Goal: Check status: Check status

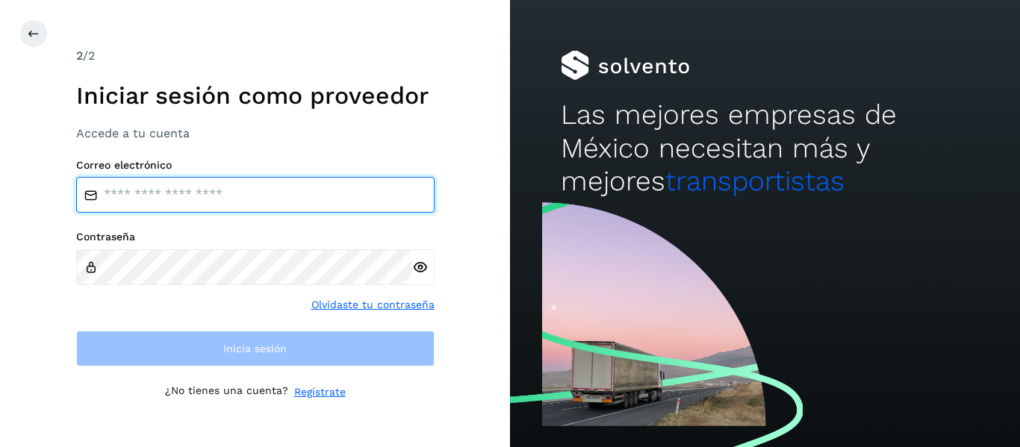
type input "**********"
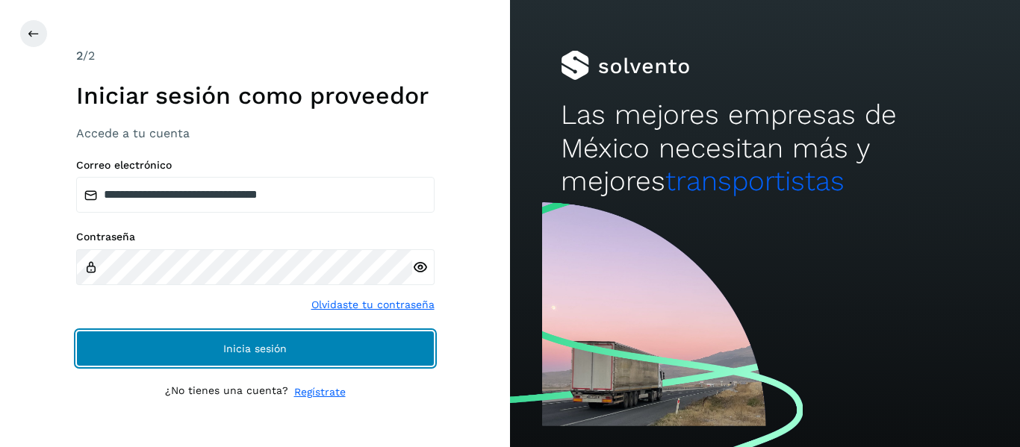
click at [209, 359] on button "Inicia sesión" at bounding box center [255, 349] width 359 height 36
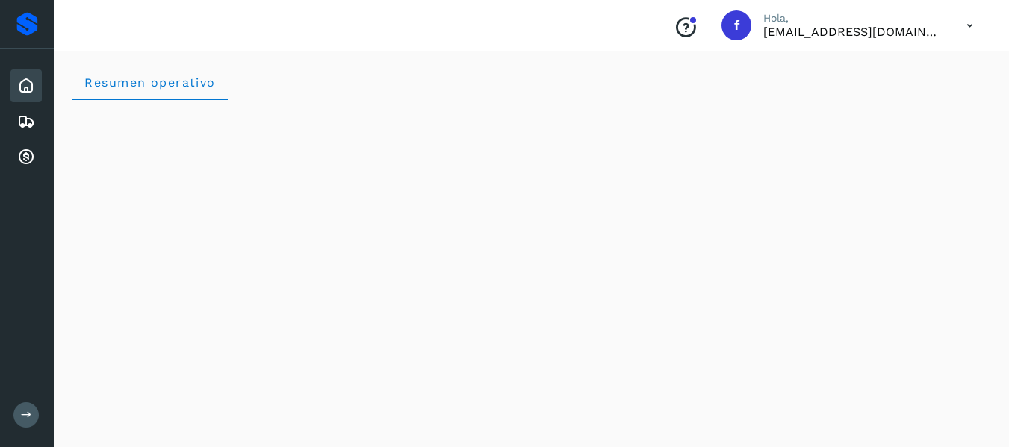
drag, startPoint x: 209, startPoint y: 359, endPoint x: 19, endPoint y: 409, distance: 196.2
click at [19, 371] on button at bounding box center [25, 415] width 25 height 25
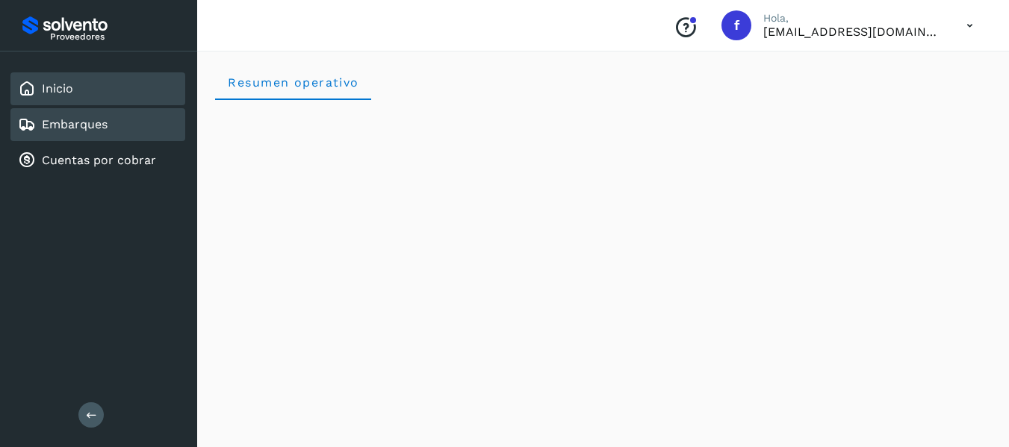
click at [57, 129] on link "Embarques" at bounding box center [75, 124] width 66 height 14
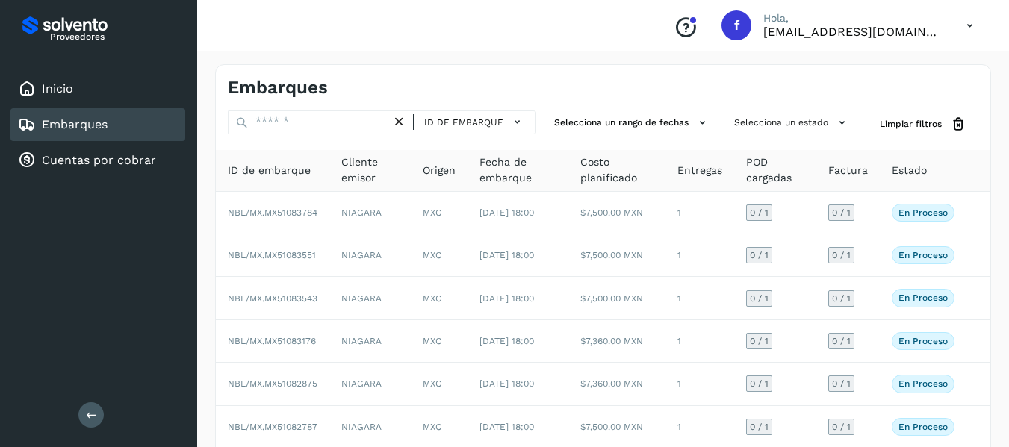
click at [57, 129] on link "Embarques" at bounding box center [75, 124] width 66 height 14
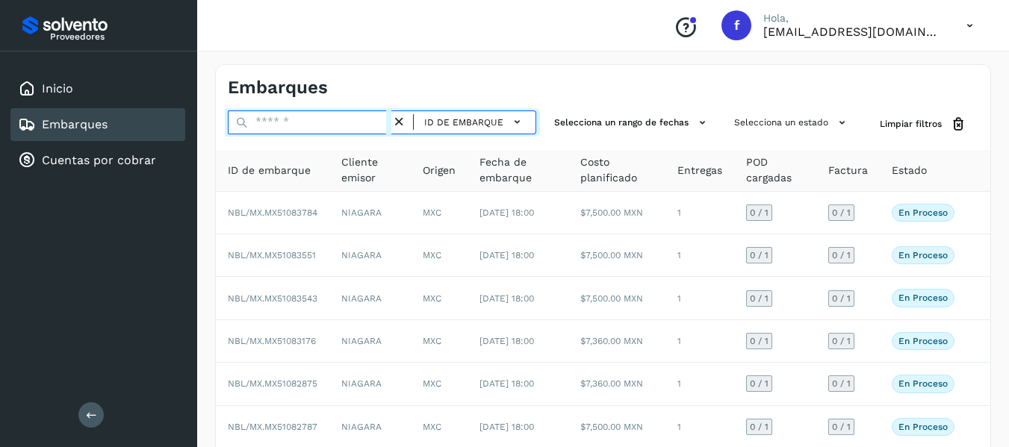
click at [319, 121] on input "text" at bounding box center [310, 123] width 164 height 24
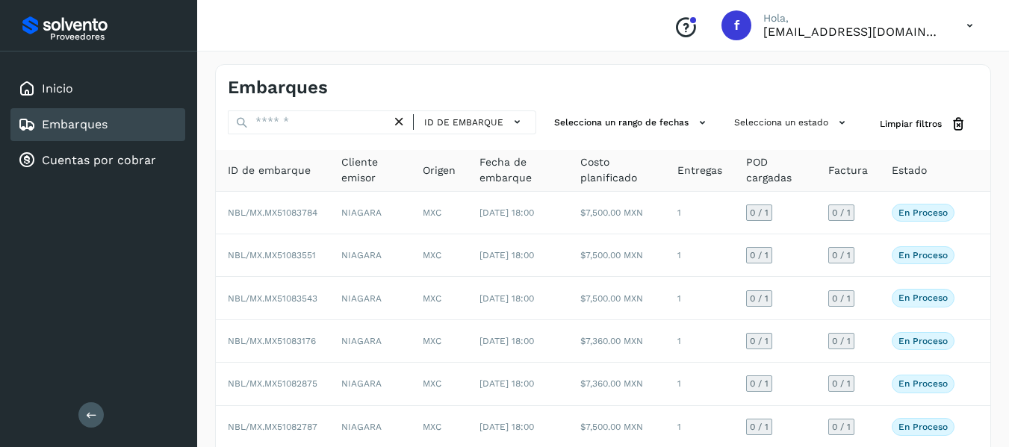
click at [155, 139] on div "Embarques" at bounding box center [97, 124] width 175 height 33
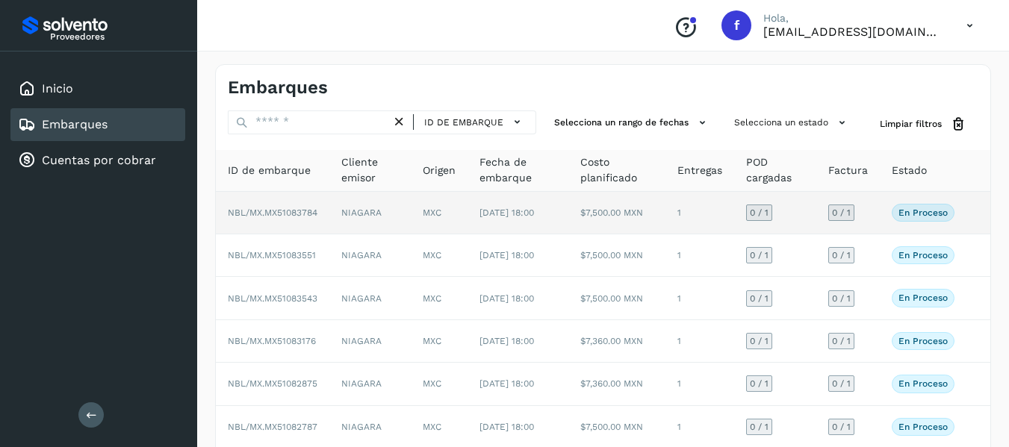
click at [890, 209] on td "En proceso Verifica el estado de la factura o entregas asociadas a este embarque" at bounding box center [923, 213] width 87 height 43
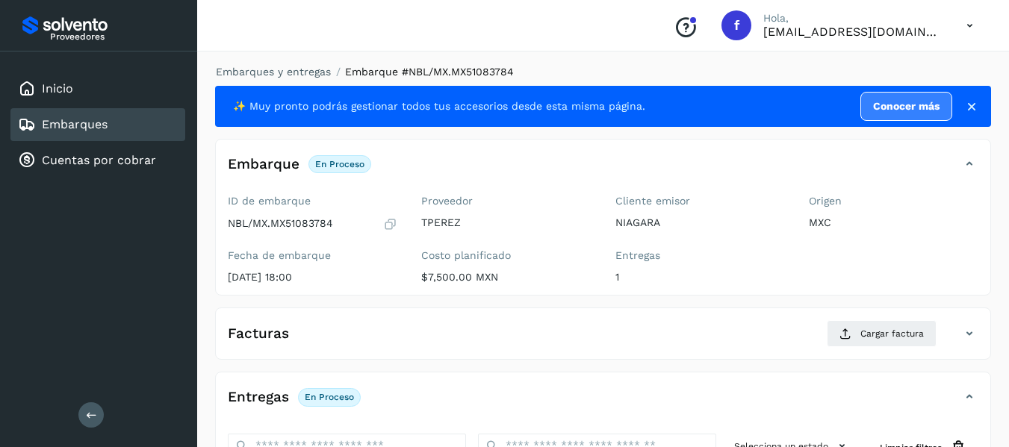
click at [388, 223] on icon at bounding box center [390, 224] width 14 height 15
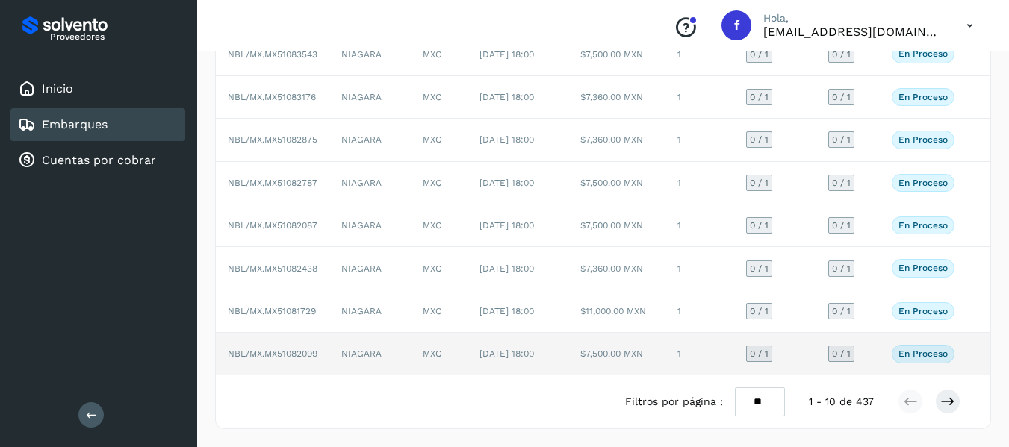
scroll to position [298, 0]
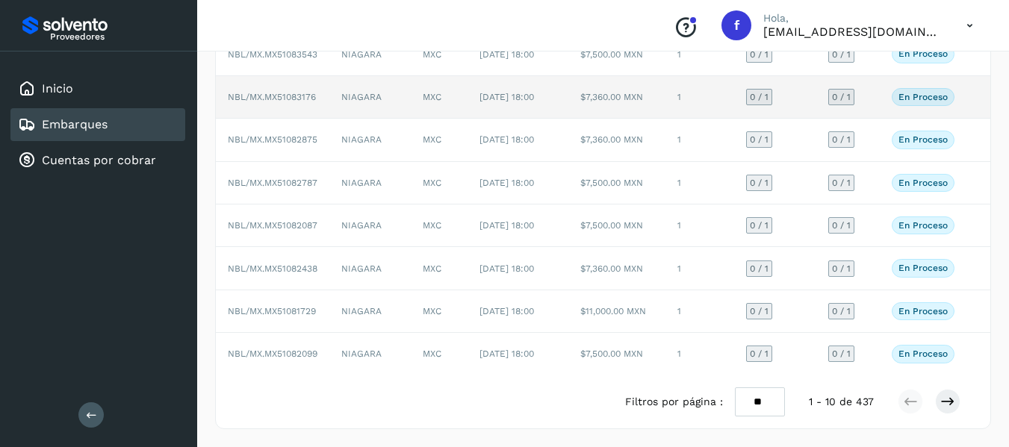
click at [869, 76] on td "0 / 1" at bounding box center [848, 97] width 63 height 43
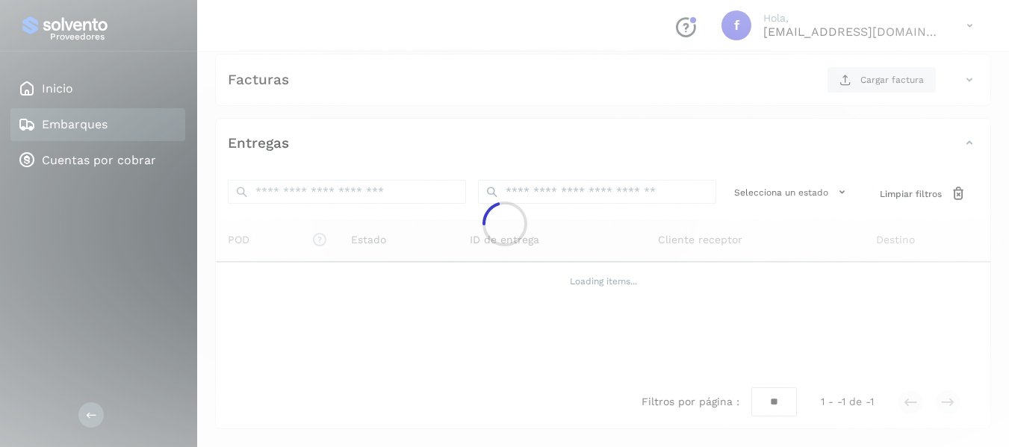
scroll to position [254, 0]
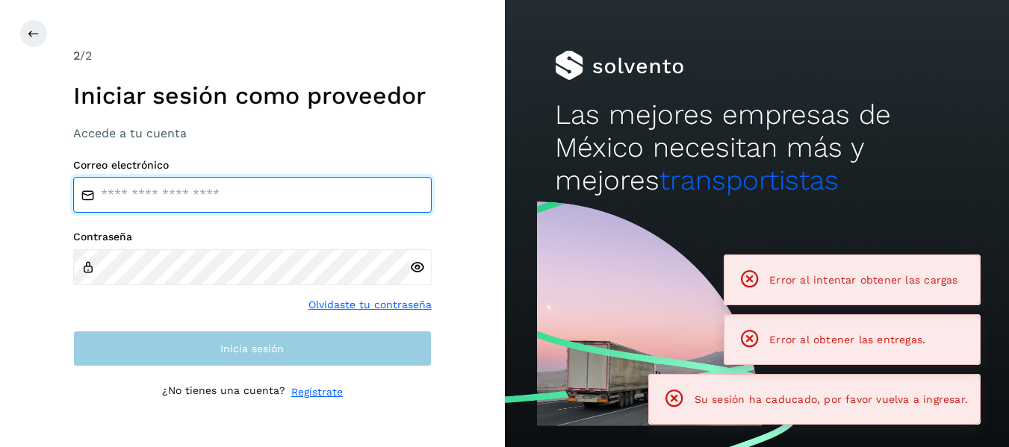
type input "**********"
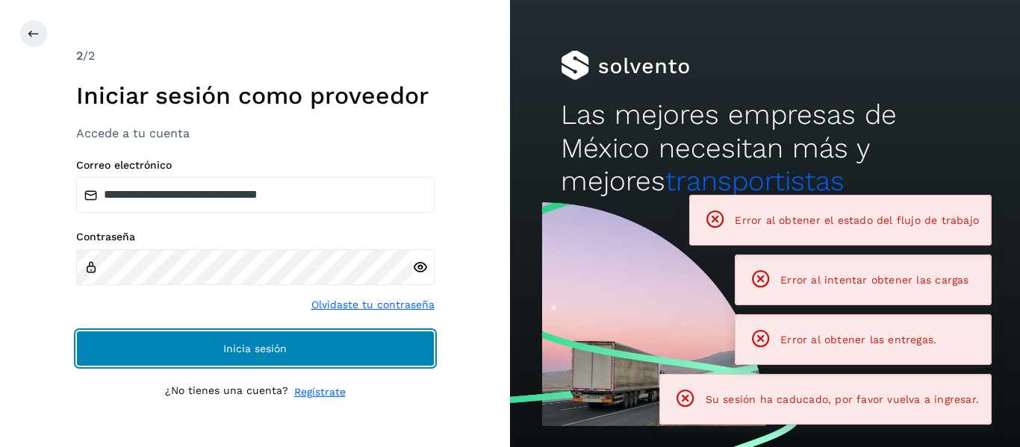
click at [297, 343] on button "Inicia sesión" at bounding box center [255, 349] width 359 height 36
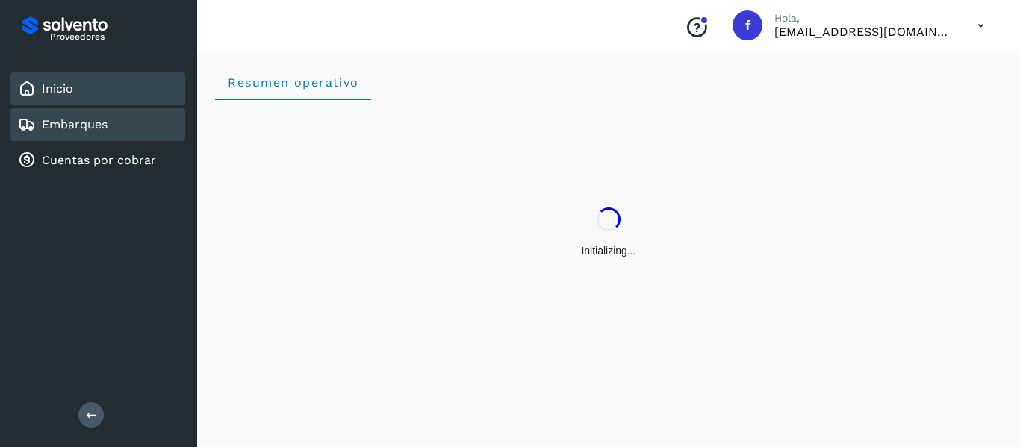
click at [91, 122] on link "Embarques" at bounding box center [75, 124] width 66 height 14
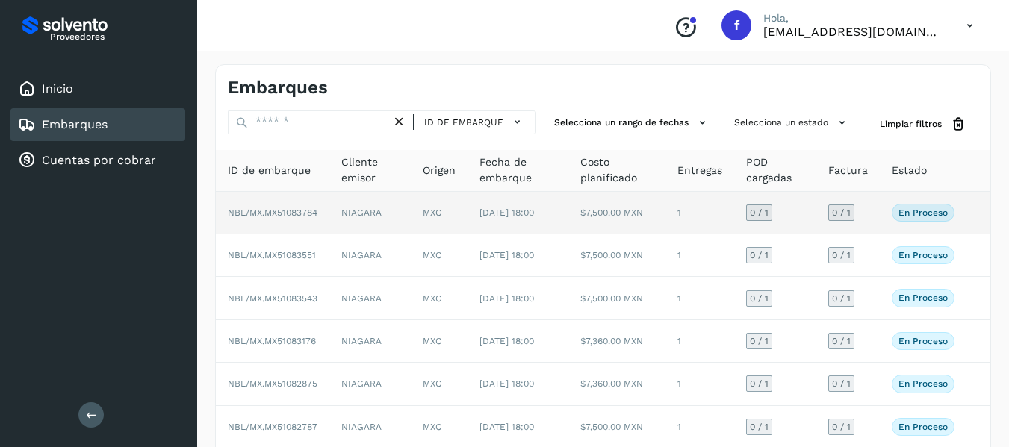
click at [875, 211] on td "0 / 1" at bounding box center [848, 213] width 63 height 43
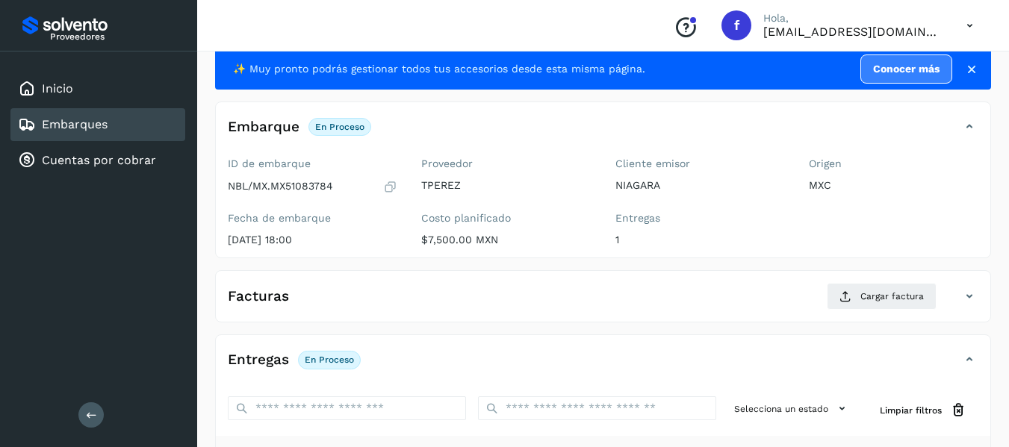
scroll to position [75, 0]
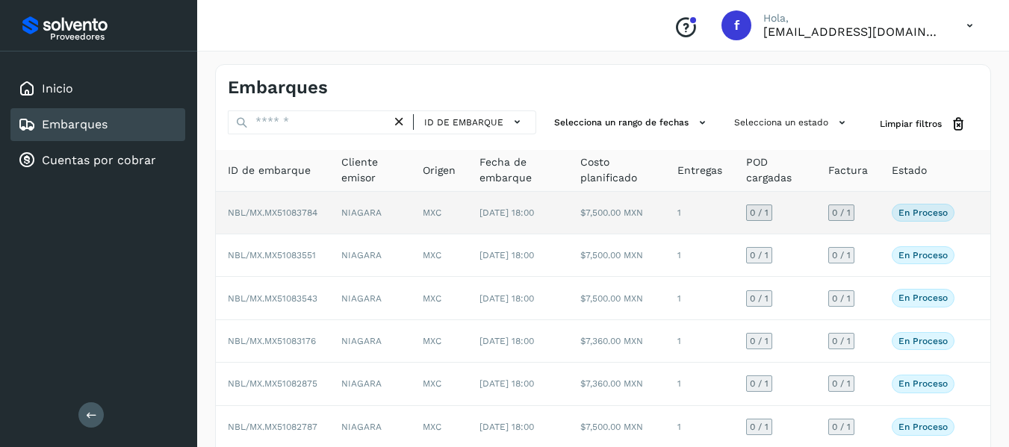
click at [870, 218] on td "0 / 1" at bounding box center [848, 213] width 63 height 43
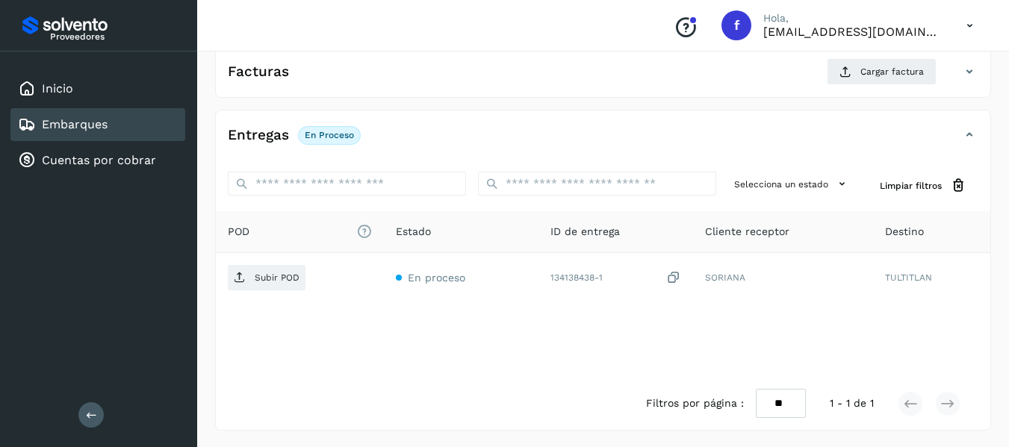
scroll to position [264, 0]
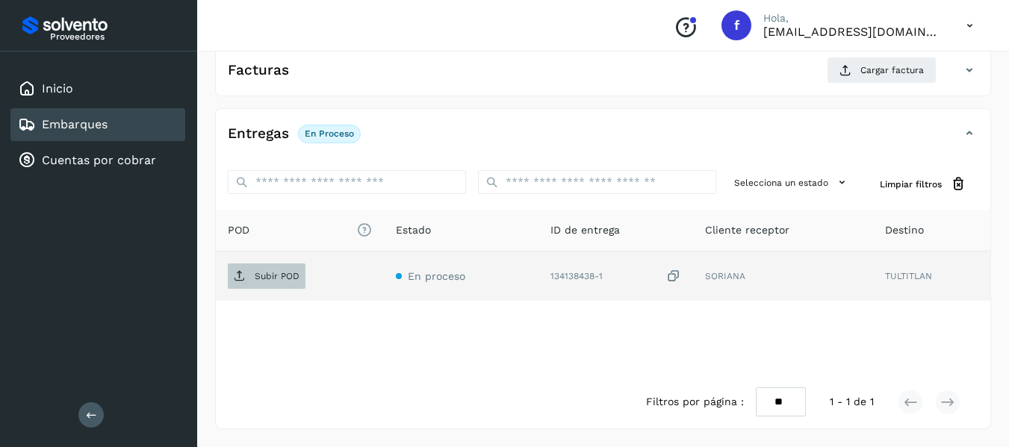
click at [266, 284] on span "Subir POD" at bounding box center [267, 276] width 78 height 24
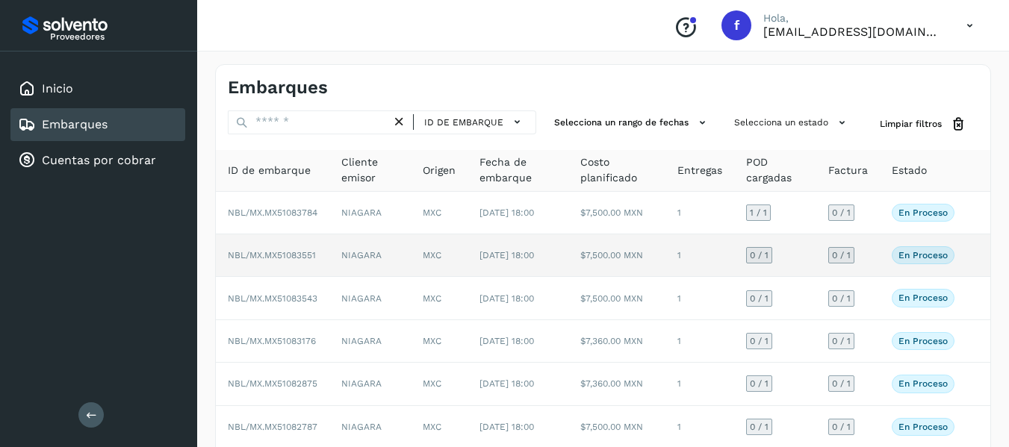
click at [865, 264] on td "0 / 1" at bounding box center [848, 256] width 63 height 43
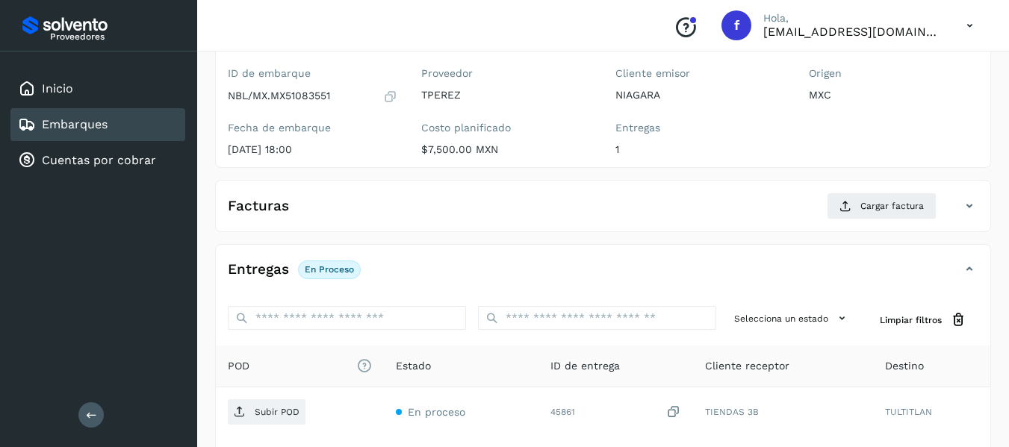
scroll to position [114, 0]
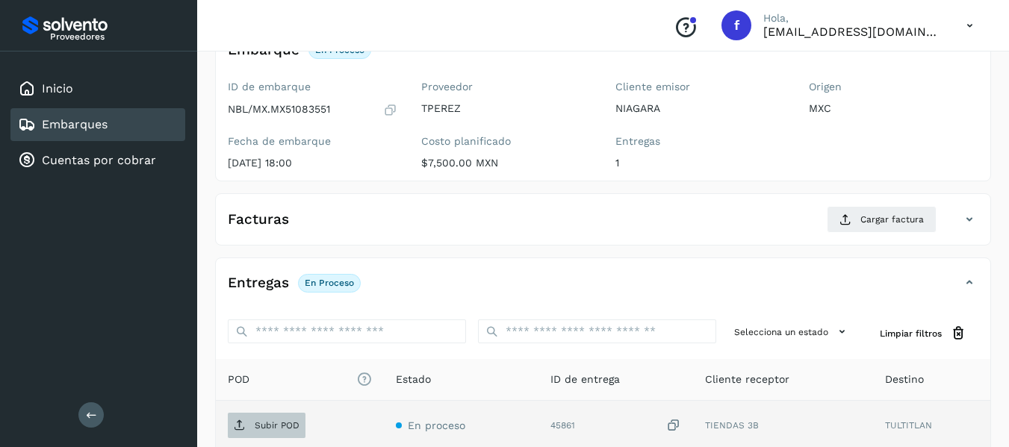
click at [259, 371] on p "Subir POD" at bounding box center [277, 426] width 45 height 10
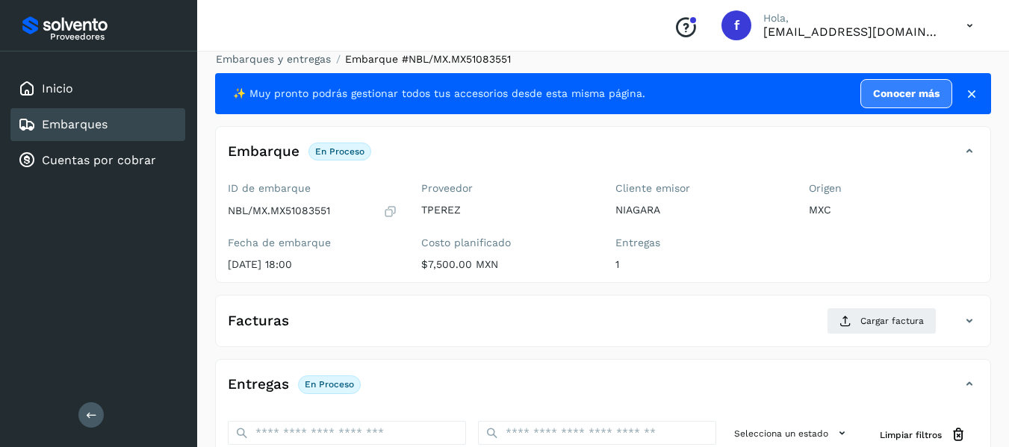
scroll to position [0, 0]
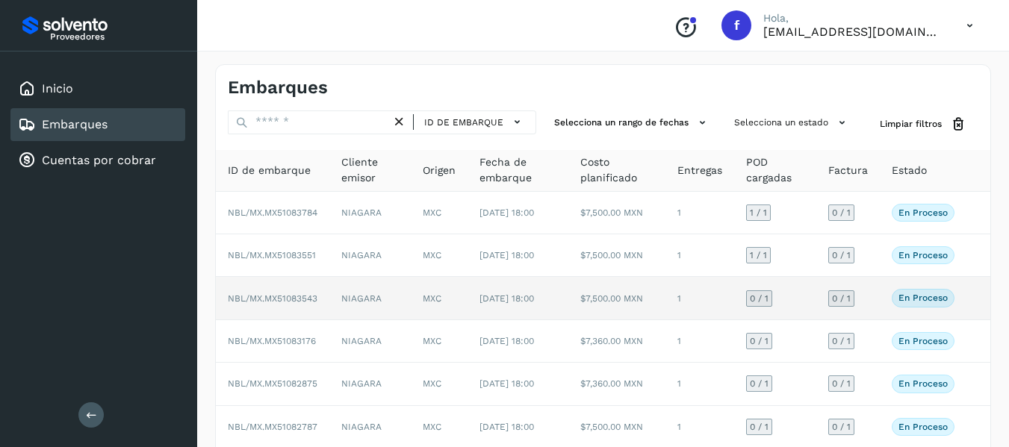
click at [878, 320] on td "0 / 1" at bounding box center [848, 298] width 63 height 43
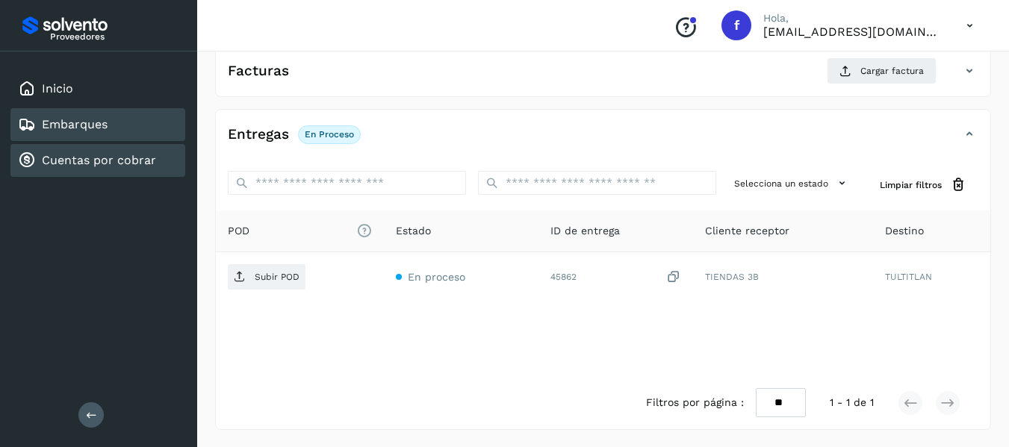
scroll to position [264, 0]
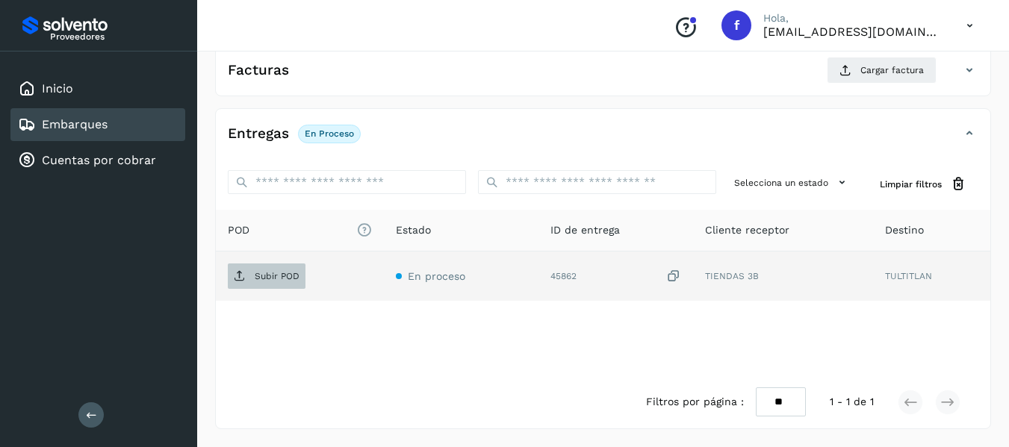
click at [296, 283] on span "Subir POD" at bounding box center [267, 276] width 78 height 24
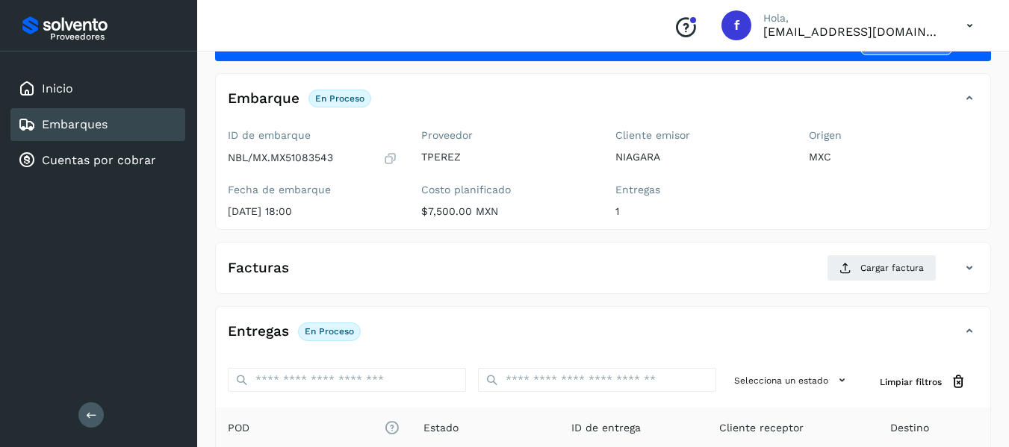
scroll to position [40, 0]
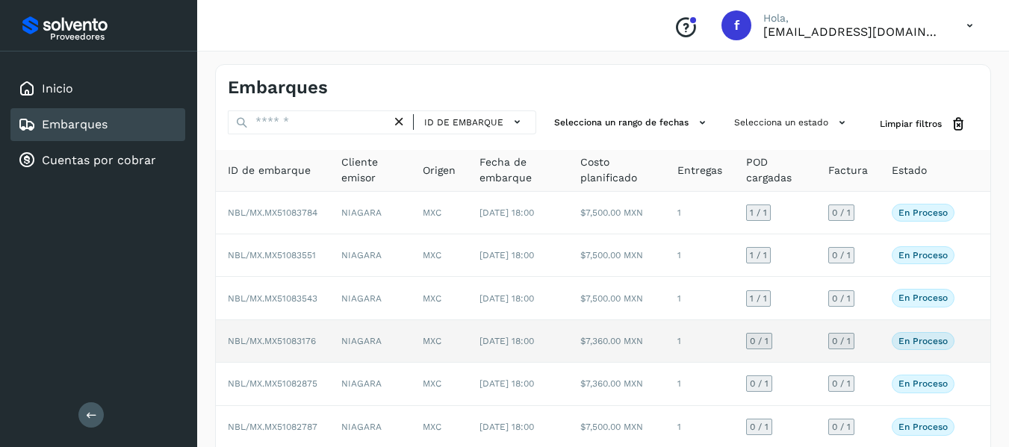
click at [868, 363] on td "0 / 1" at bounding box center [848, 341] width 63 height 43
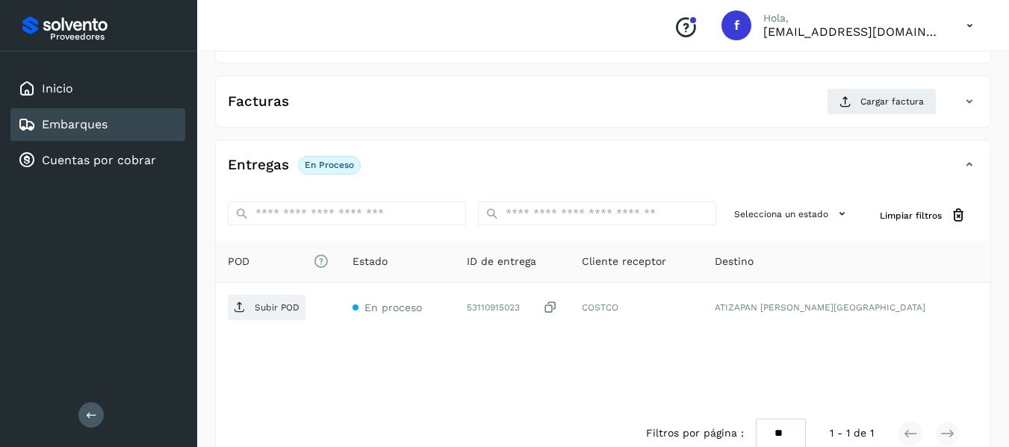
scroll to position [264, 0]
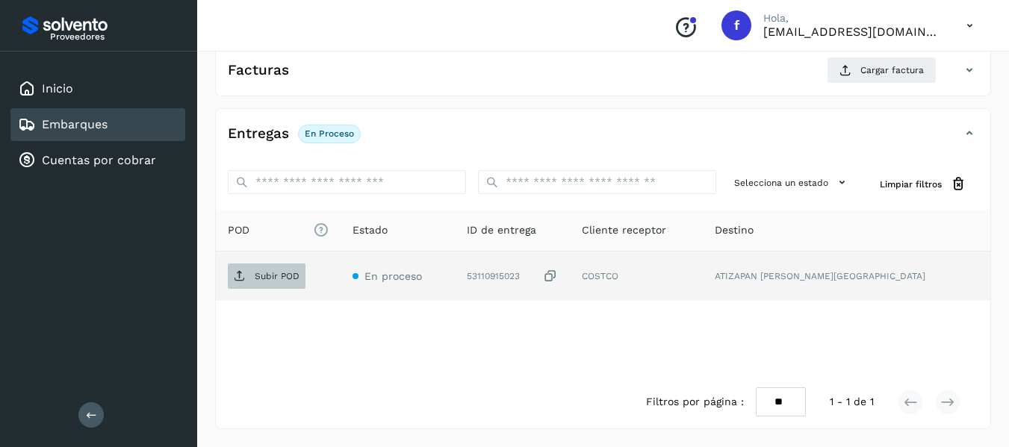
click at [276, 276] on p "Subir POD" at bounding box center [277, 276] width 45 height 10
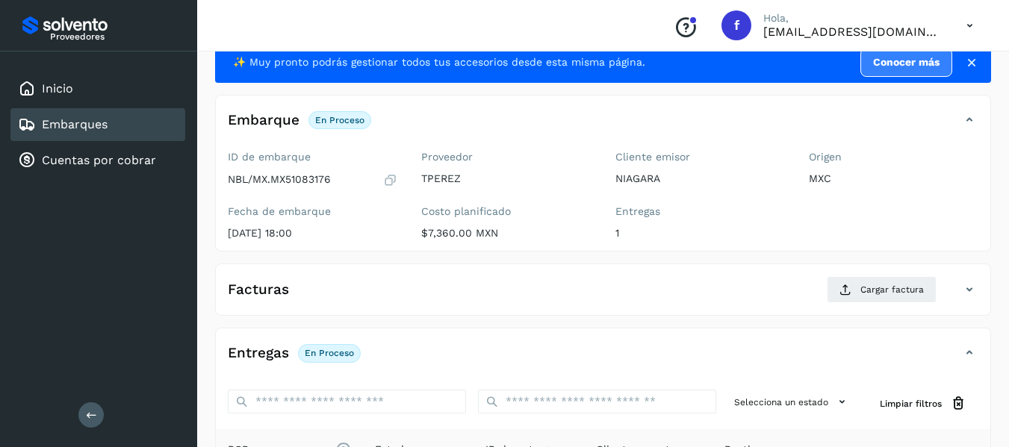
scroll to position [39, 0]
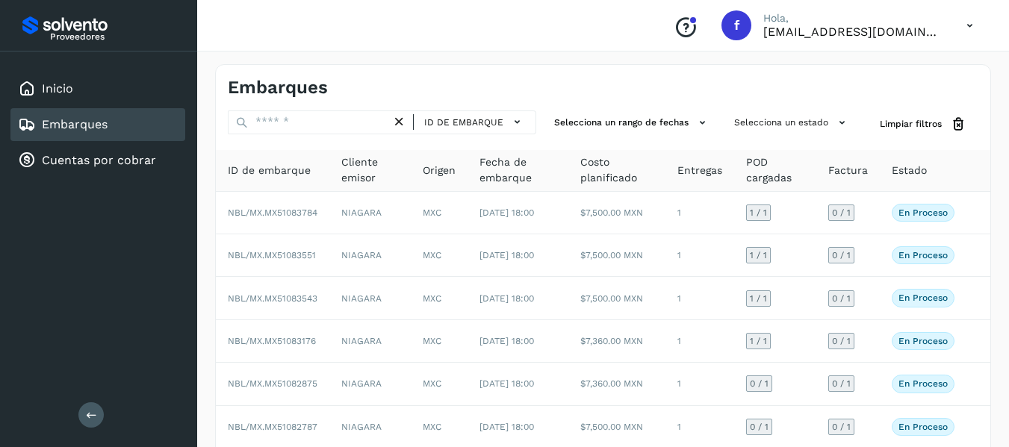
scroll to position [331, 0]
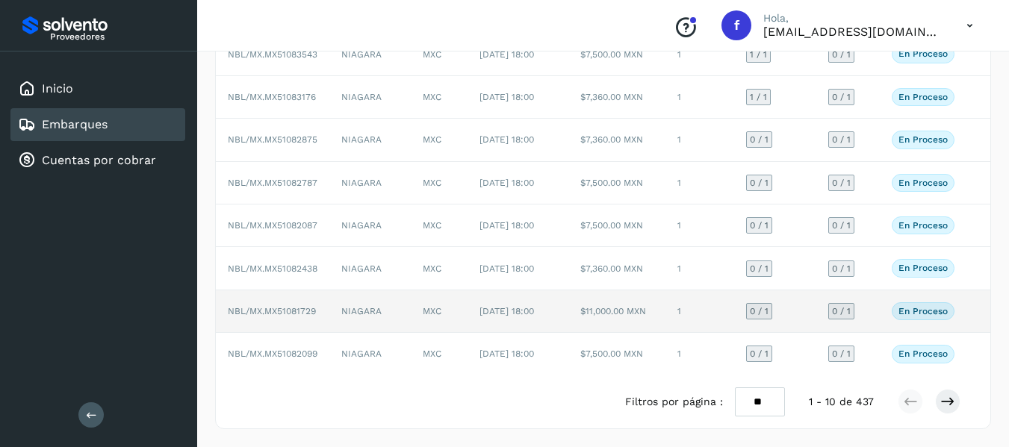
click at [808, 294] on td "0 / 1" at bounding box center [775, 312] width 82 height 43
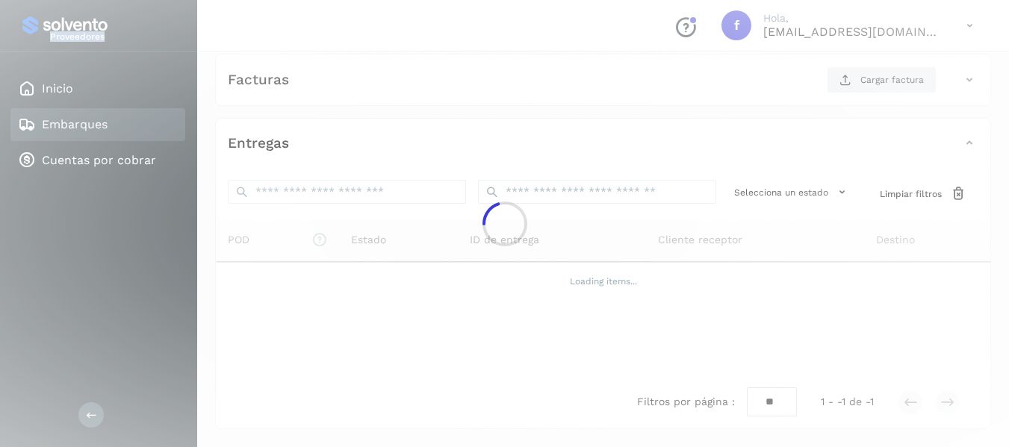
click at [808, 294] on div at bounding box center [504, 223] width 1009 height 447
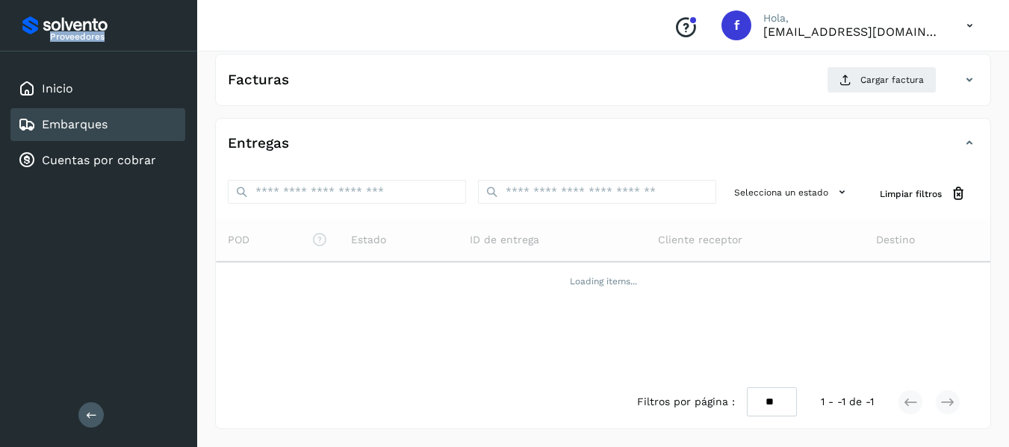
scroll to position [264, 0]
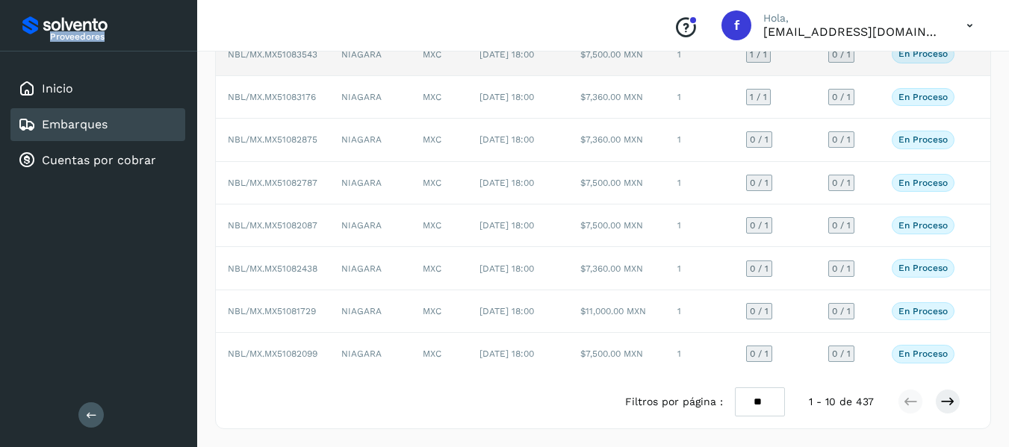
scroll to position [299, 0]
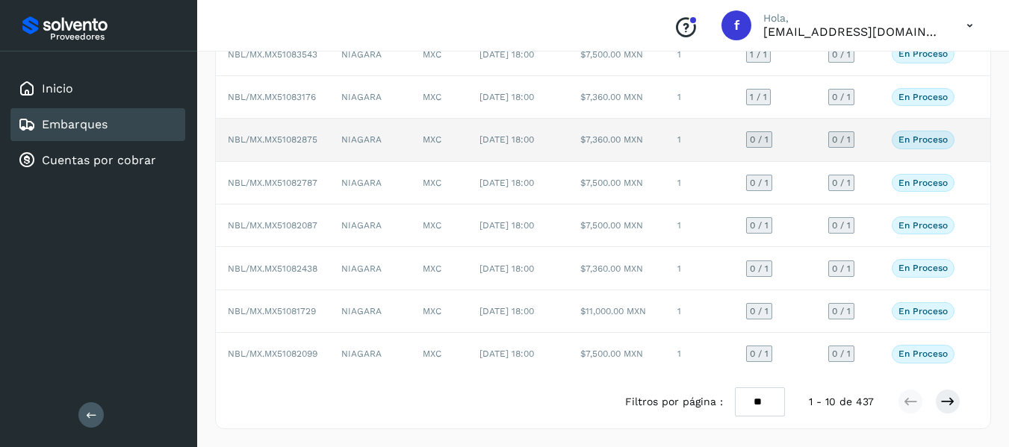
click at [870, 122] on td "0 / 1" at bounding box center [848, 140] width 63 height 43
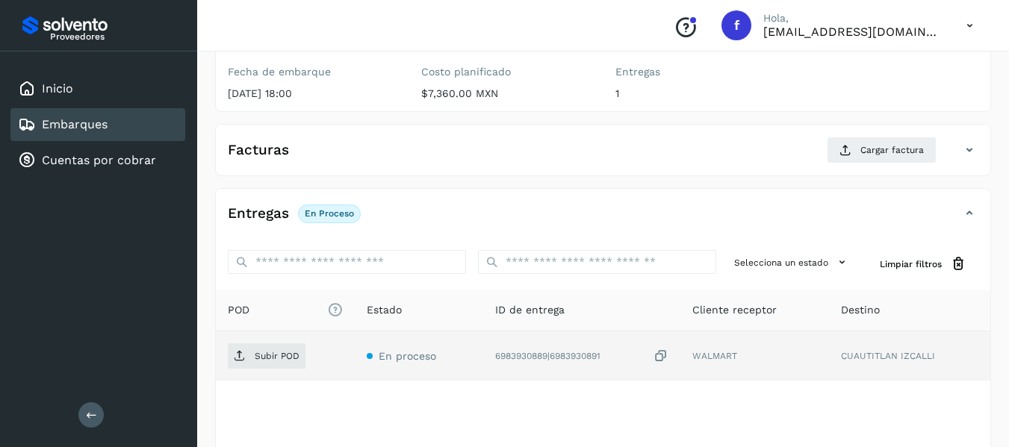
scroll to position [189, 0]
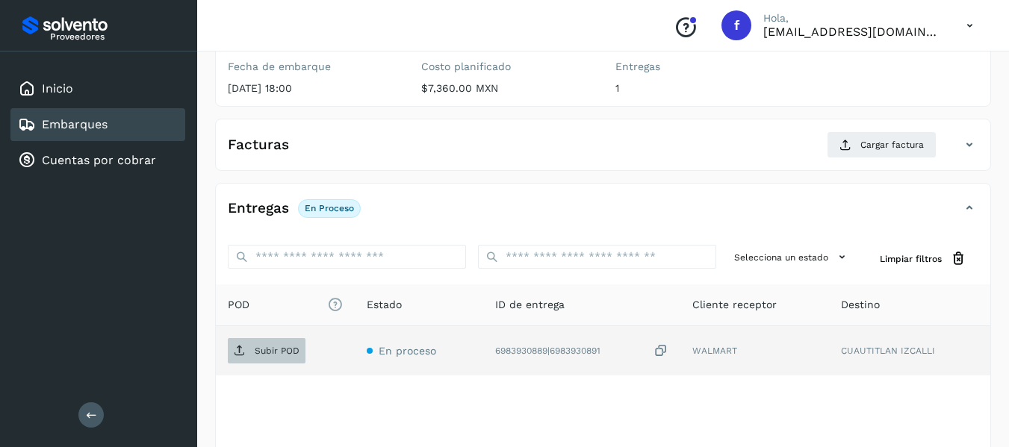
click at [285, 350] on p "Subir POD" at bounding box center [277, 351] width 45 height 10
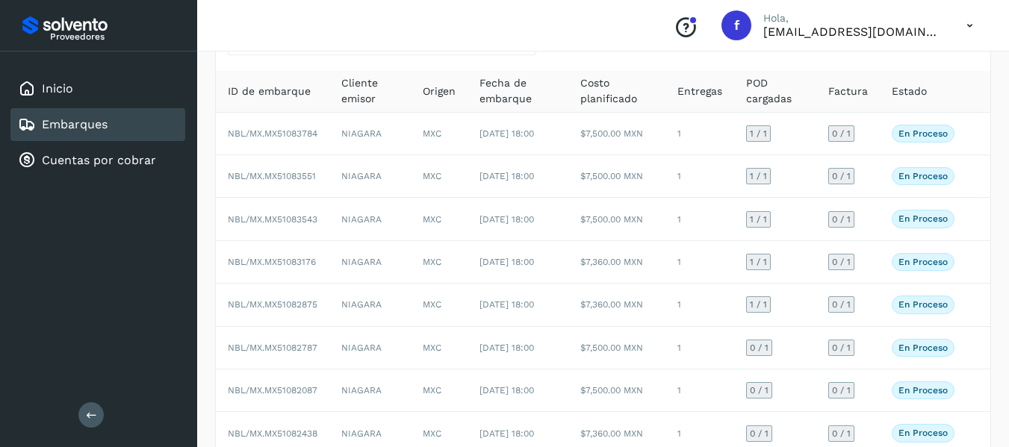
scroll to position [78, 0]
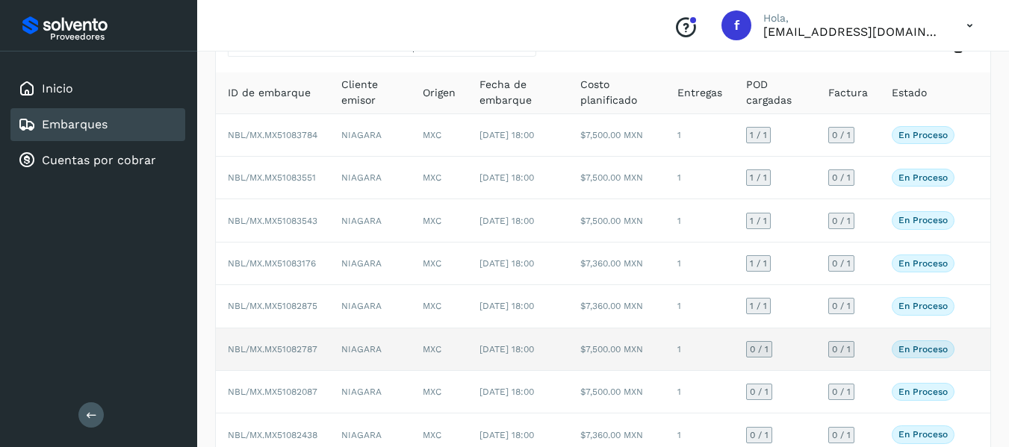
click at [880, 371] on td "En proceso Verifica el estado de la factura o entregas asociadas a este embarque" at bounding box center [923, 350] width 87 height 43
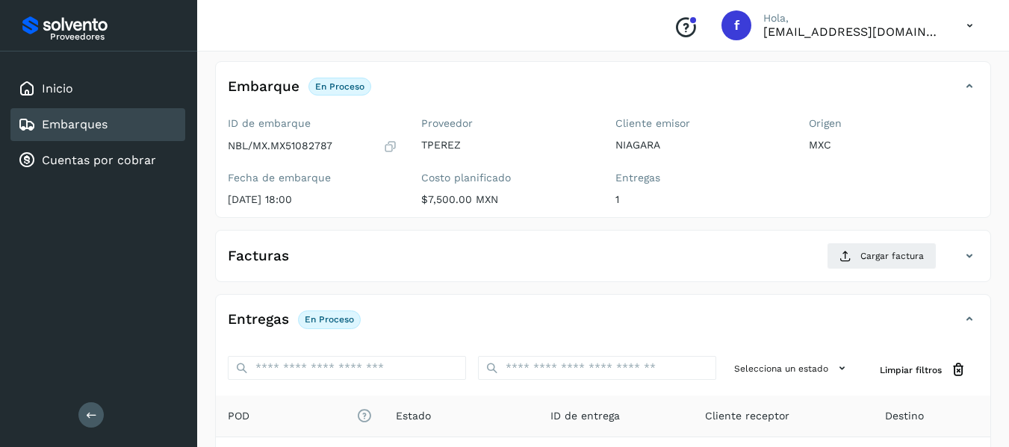
scroll to position [264, 0]
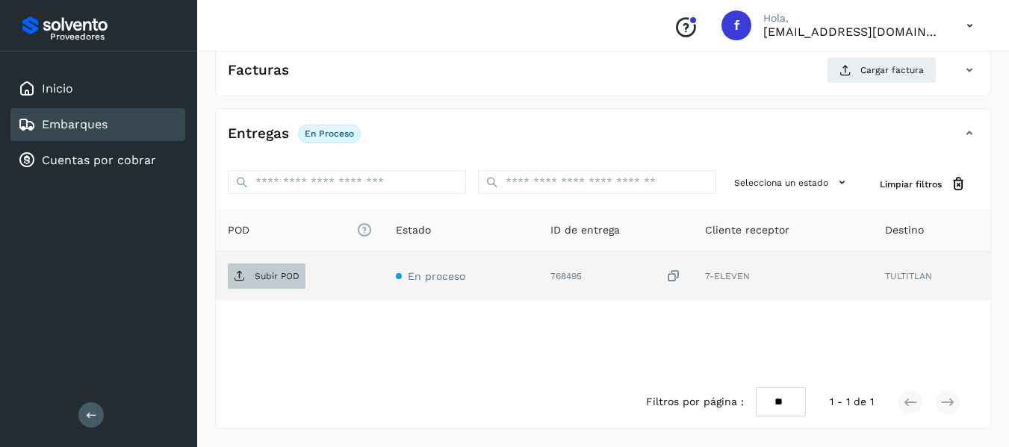
click at [258, 281] on p "Subir POD" at bounding box center [277, 276] width 45 height 10
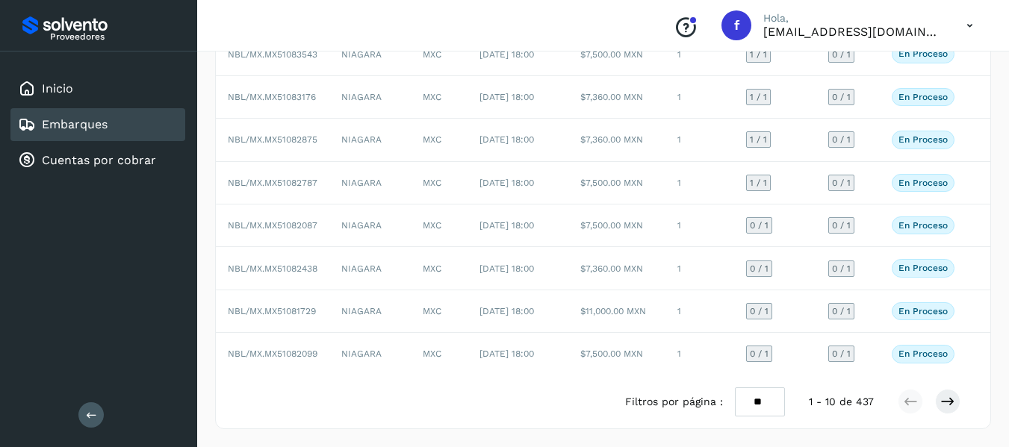
scroll to position [331, 0]
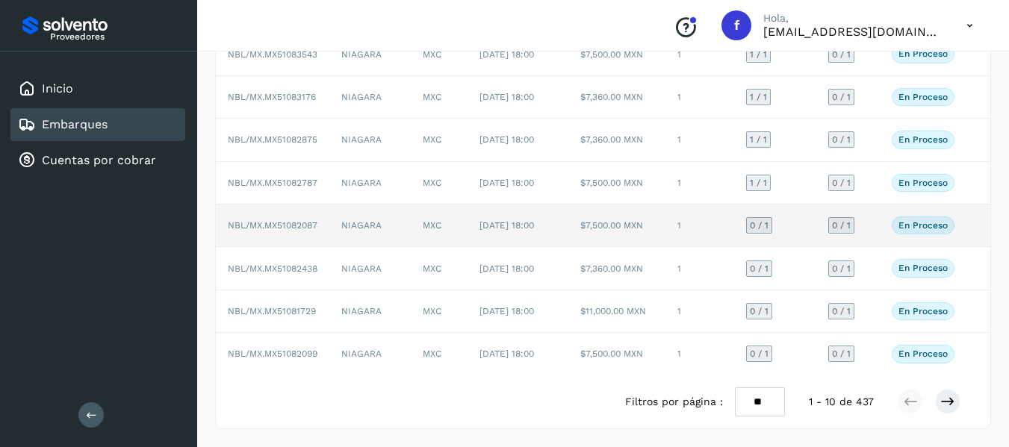
click at [883, 205] on td "En proceso Verifica el estado de la factura o entregas asociadas a este embarque" at bounding box center [923, 226] width 87 height 43
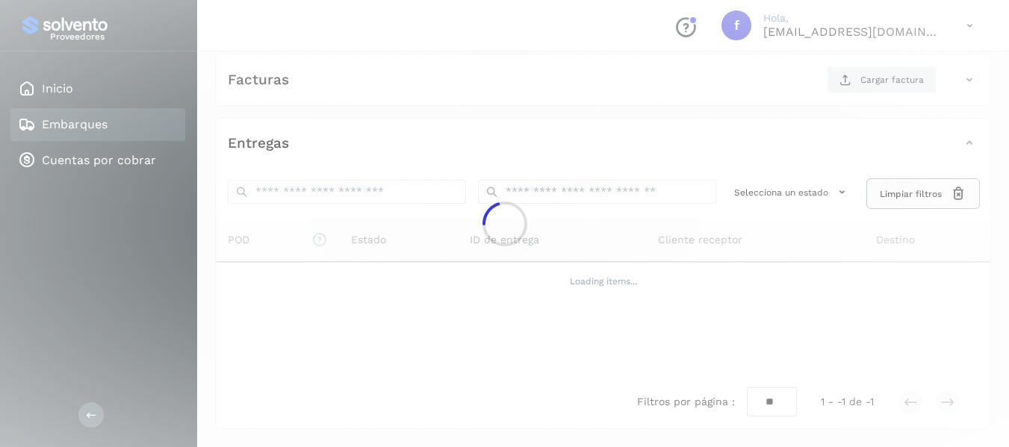
scroll to position [264, 0]
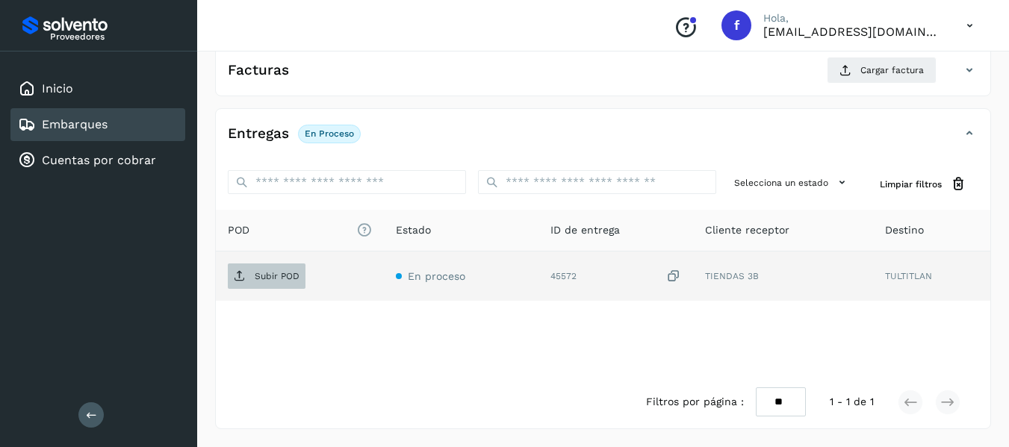
click at [258, 284] on span "Subir POD" at bounding box center [267, 276] width 78 height 24
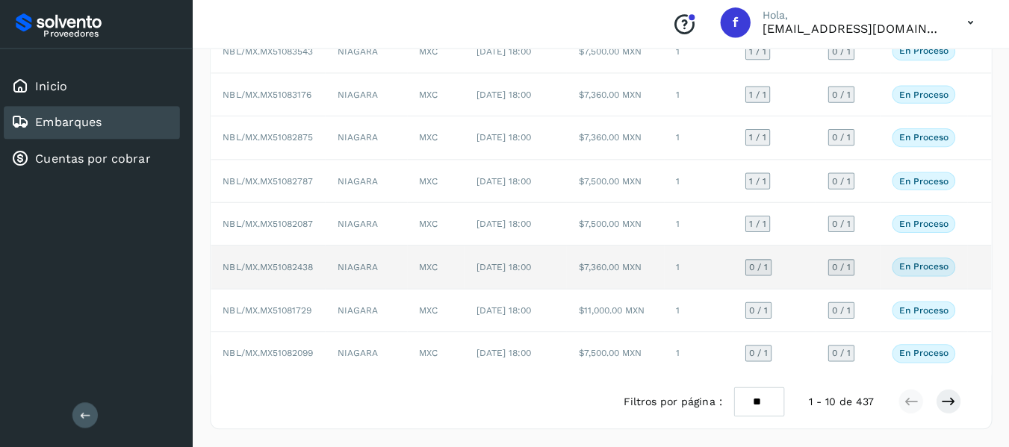
scroll to position [324, 0]
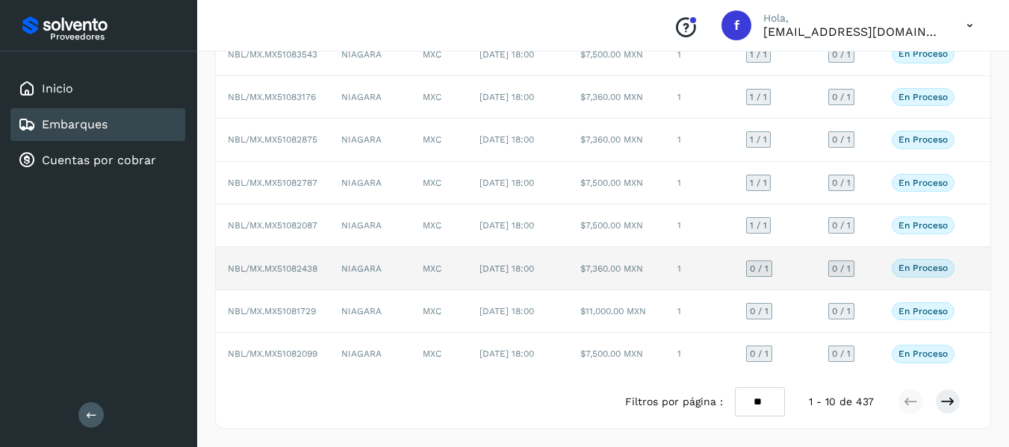
click at [870, 261] on td "0 / 1" at bounding box center [848, 268] width 63 height 43
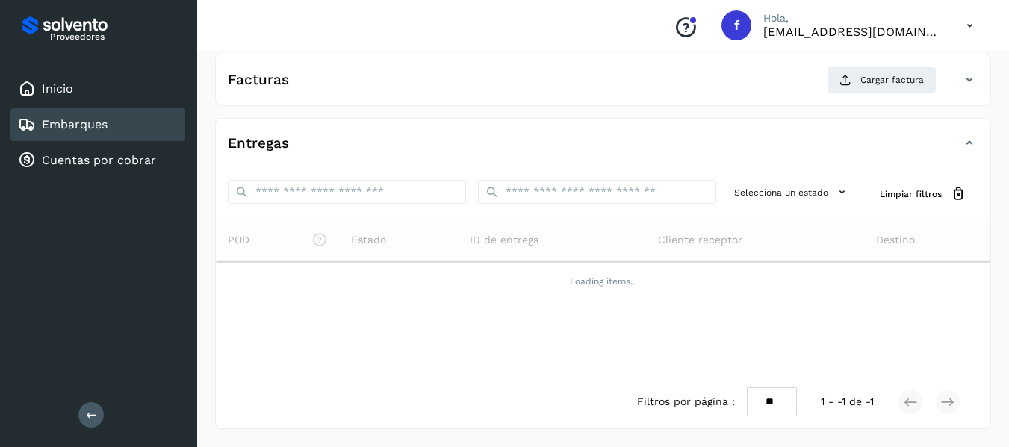
scroll to position [264, 0]
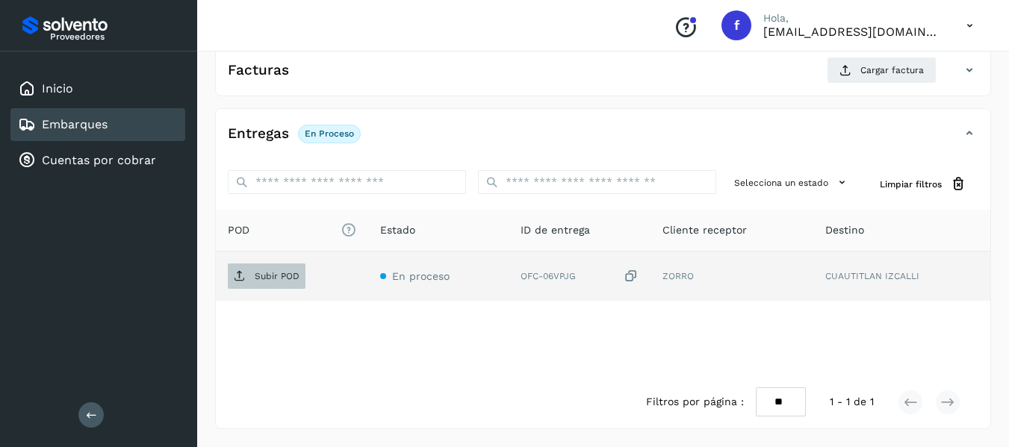
click at [259, 273] on p "Subir POD" at bounding box center [277, 276] width 45 height 10
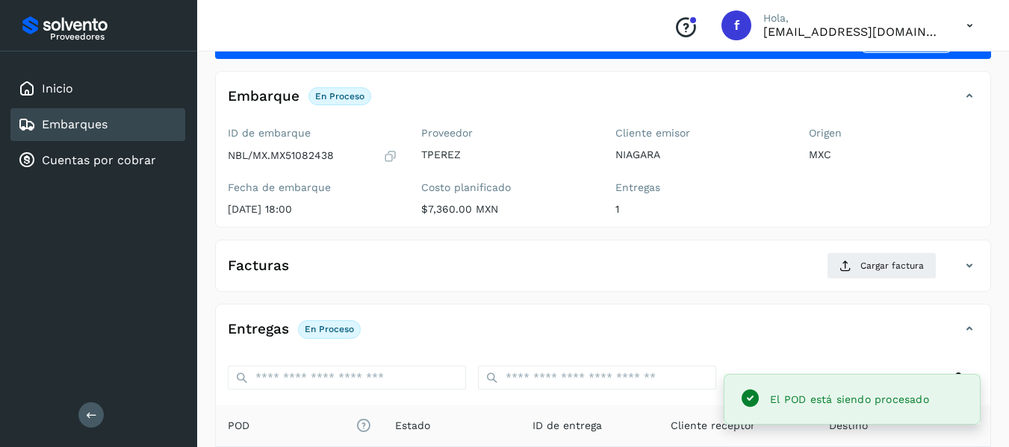
scroll to position [40, 0]
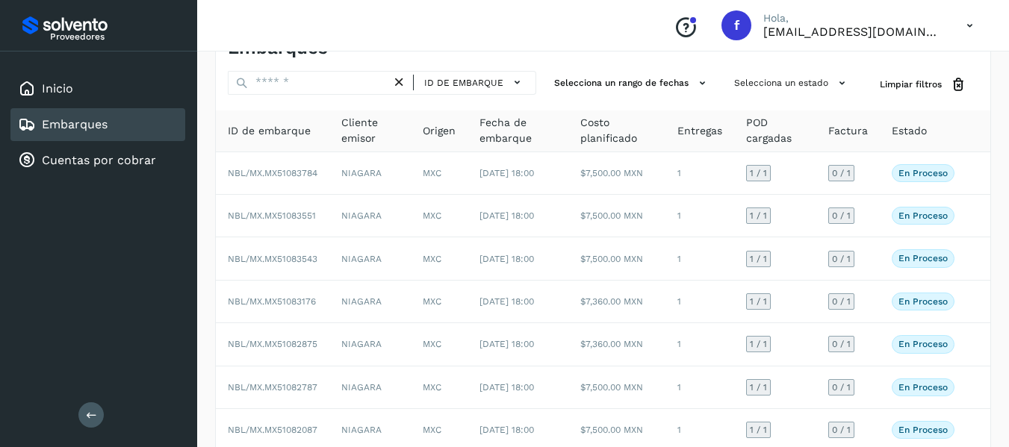
scroll to position [324, 0]
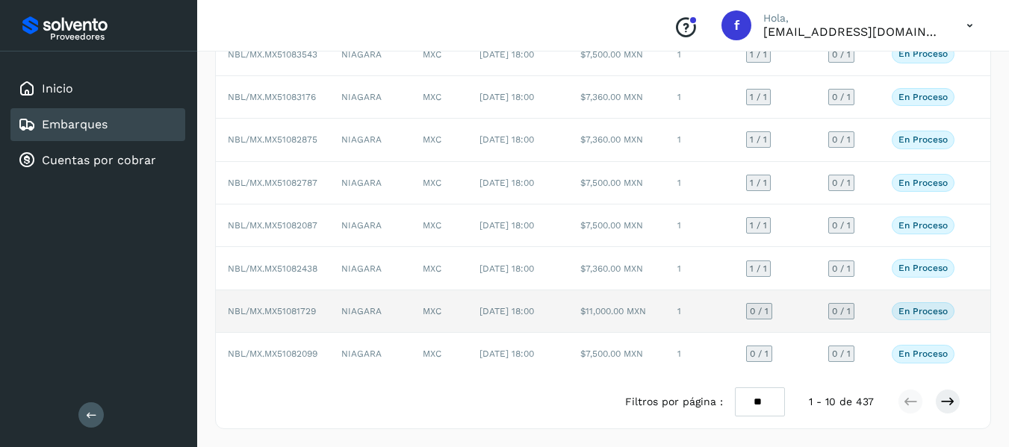
click at [882, 305] on td "En proceso Verifica el estado de la factura o entregas asociadas a este embarque" at bounding box center [923, 312] width 87 height 43
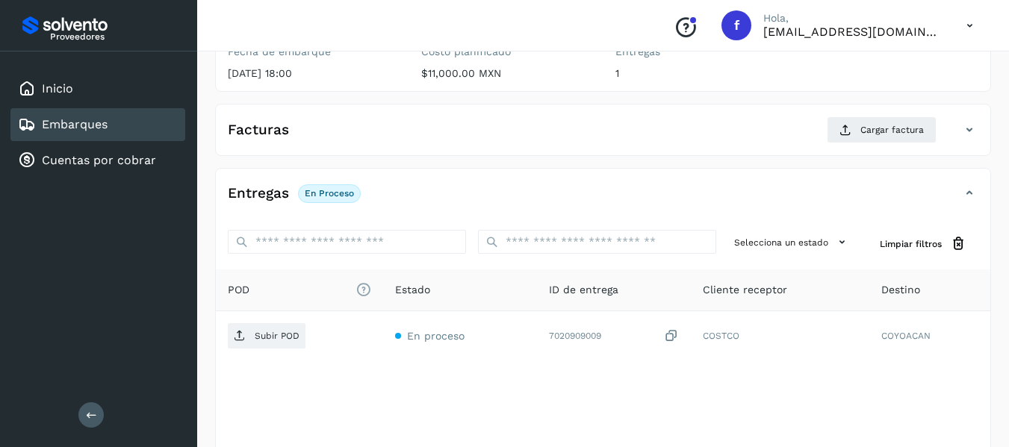
scroll to position [264, 0]
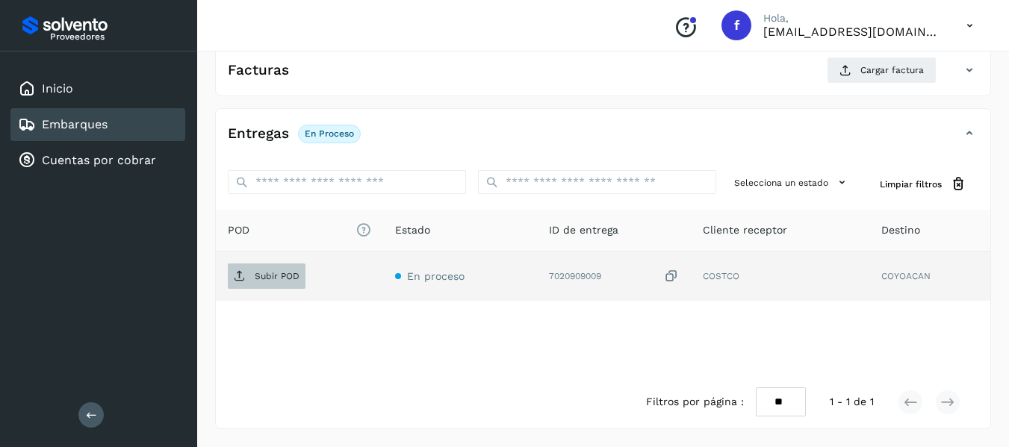
click at [268, 277] on p "Subir POD" at bounding box center [277, 276] width 45 height 10
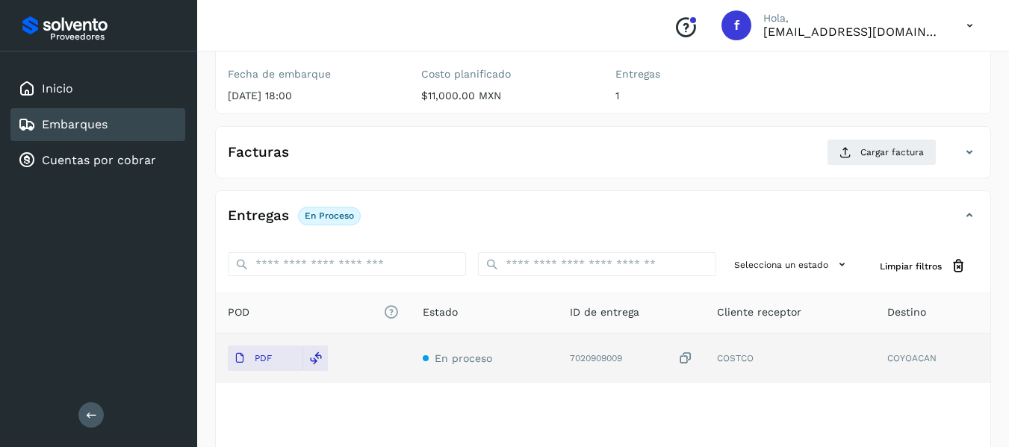
scroll to position [0, 0]
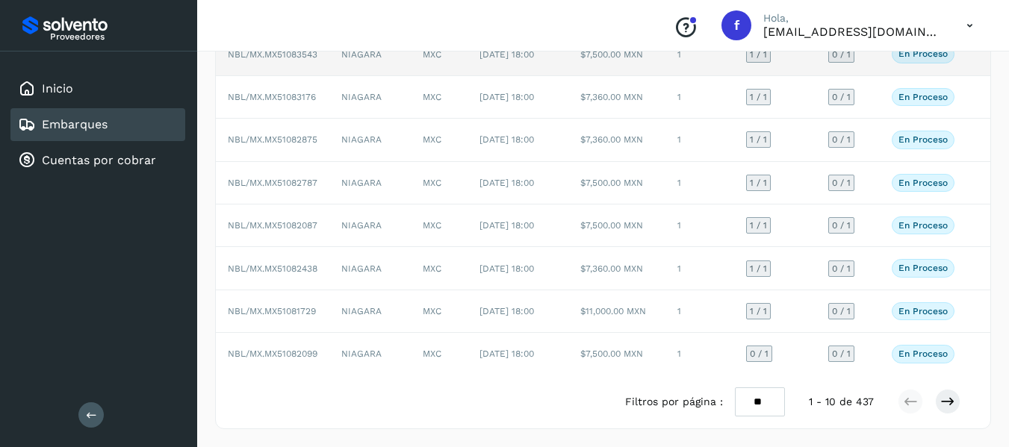
scroll to position [299, 0]
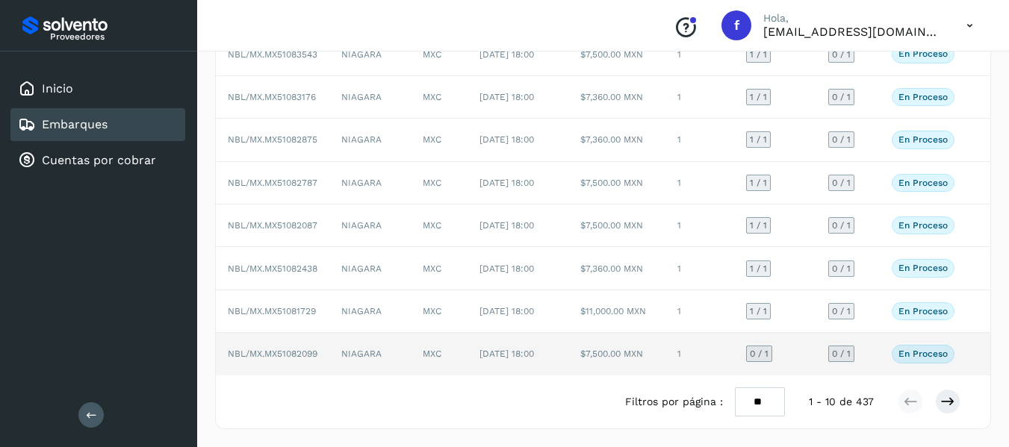
click at [873, 371] on td "0 / 1" at bounding box center [848, 354] width 63 height 42
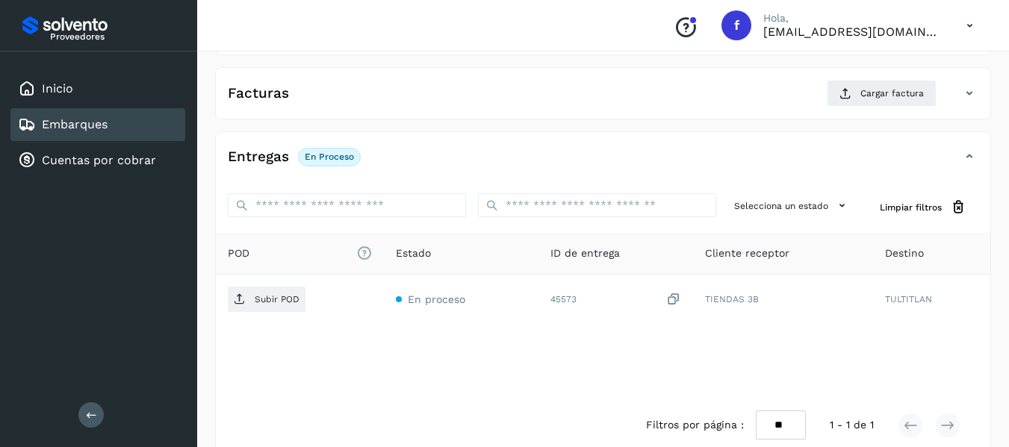
scroll to position [264, 0]
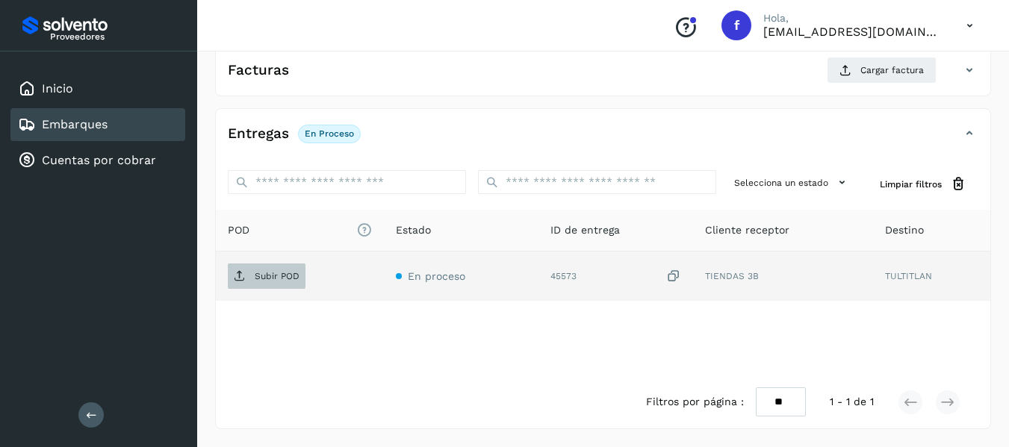
click at [279, 270] on span "Subir POD" at bounding box center [267, 276] width 78 height 24
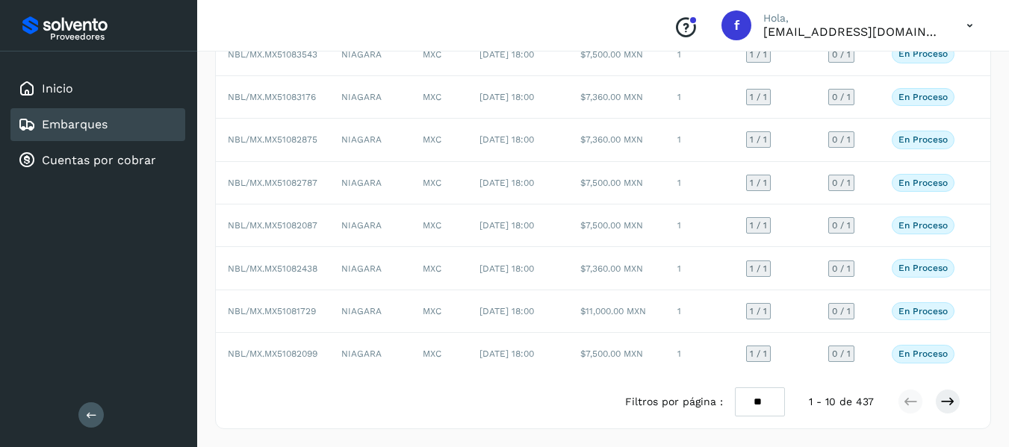
scroll to position [299, 0]
click at [912, 371] on icon at bounding box center [948, 401] width 15 height 15
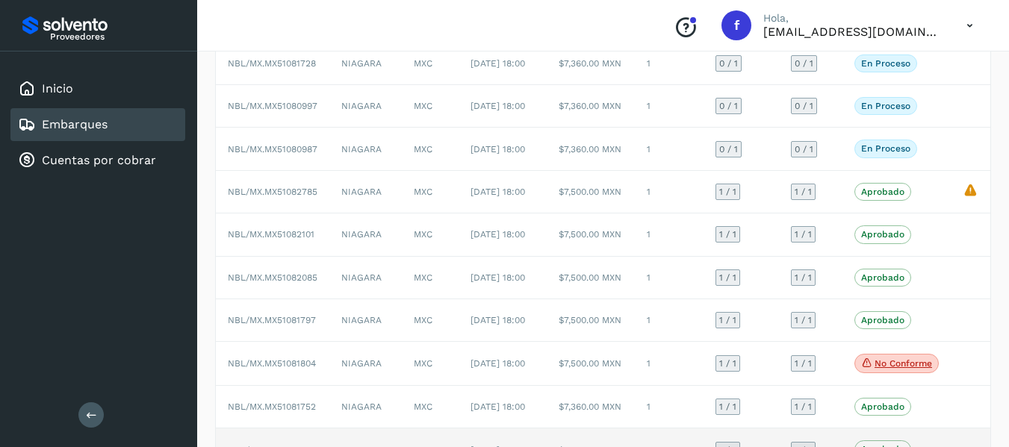
scroll to position [0, 0]
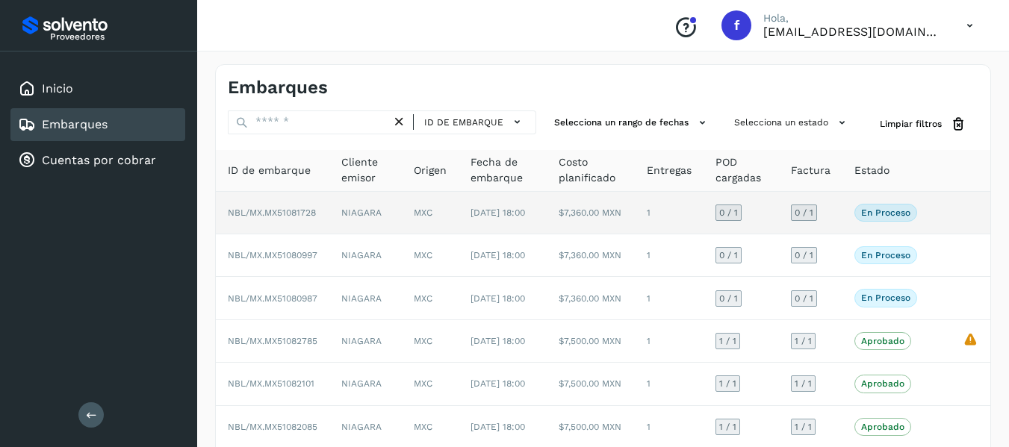
click at [825, 217] on td "0 / 1" at bounding box center [810, 213] width 63 height 43
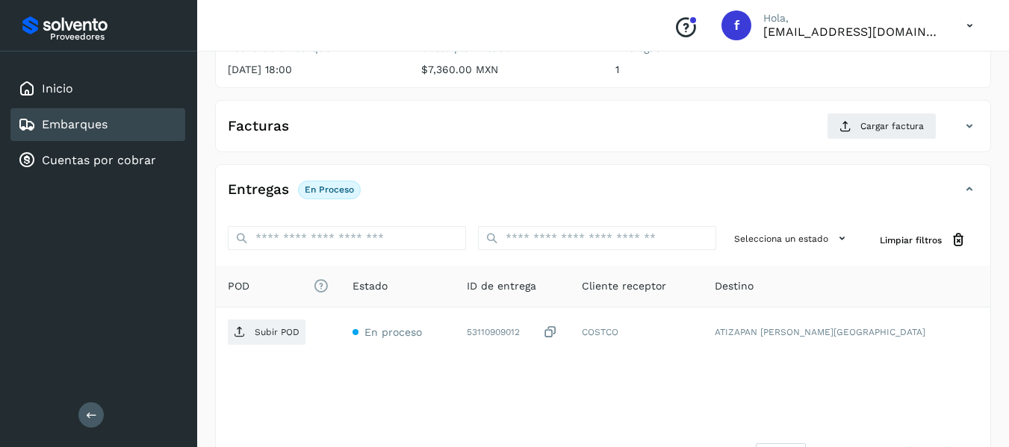
scroll to position [264, 0]
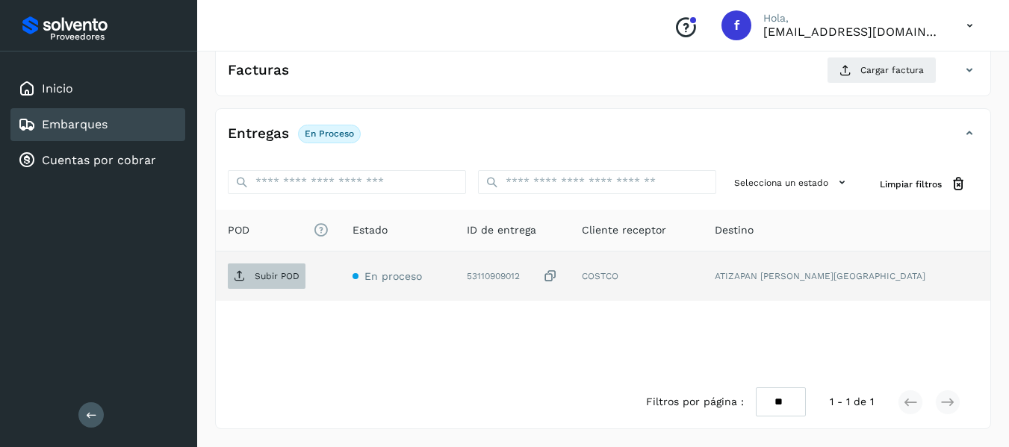
click at [296, 279] on p "Subir POD" at bounding box center [277, 276] width 45 height 10
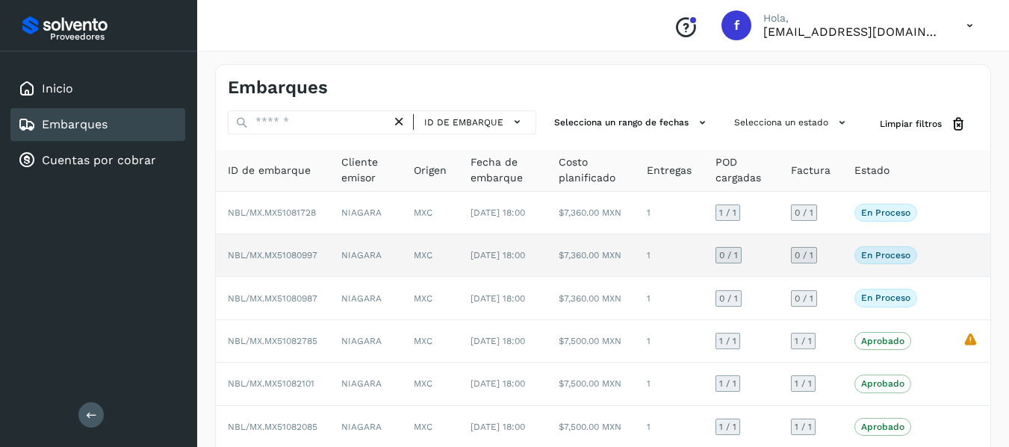
click at [837, 264] on td "0 / 1" at bounding box center [810, 256] width 63 height 43
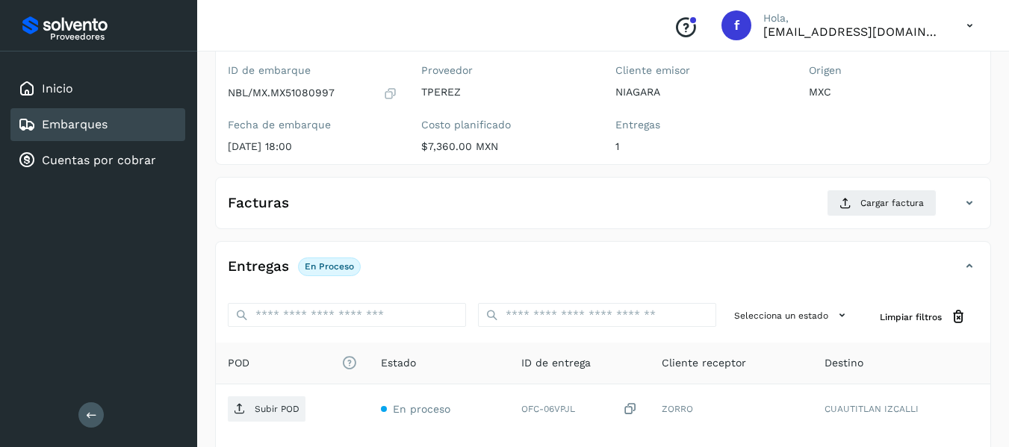
scroll to position [264, 0]
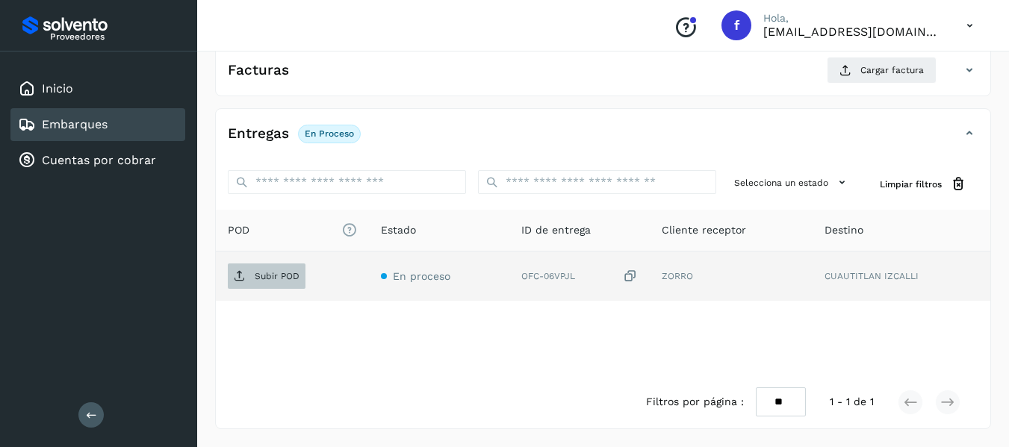
click at [292, 276] on p "Subir POD" at bounding box center [277, 276] width 45 height 10
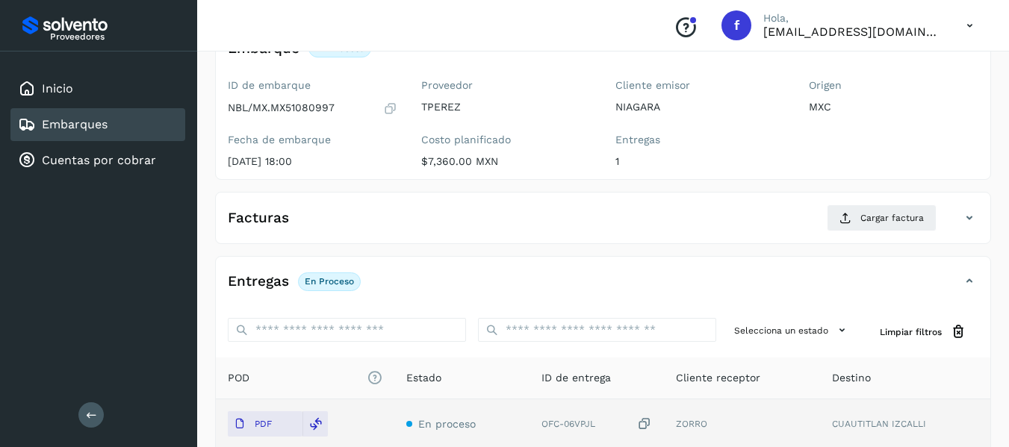
scroll to position [114, 0]
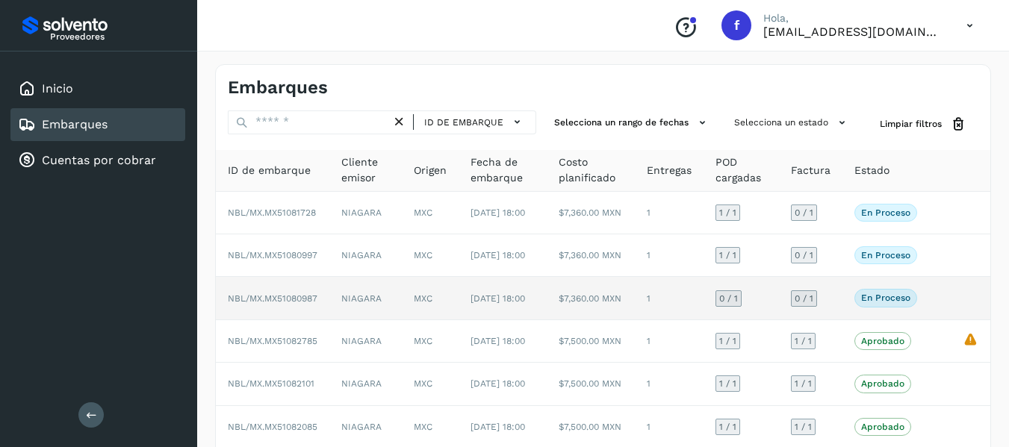
click at [837, 320] on td "0 / 1" at bounding box center [810, 298] width 63 height 43
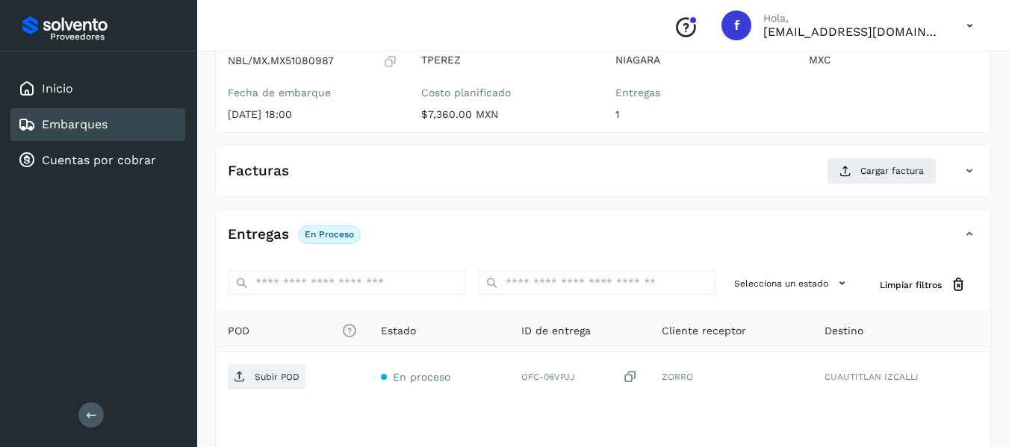
scroll to position [167, 0]
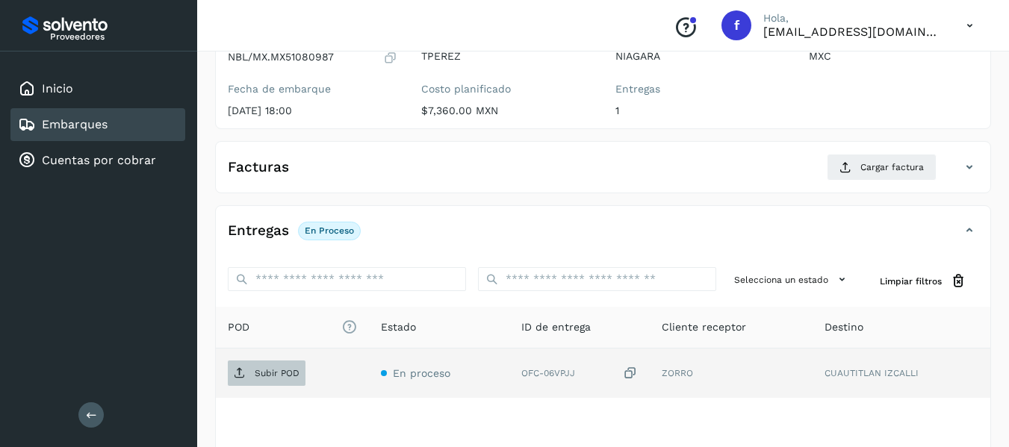
click at [252, 371] on span "Subir POD" at bounding box center [267, 374] width 78 height 24
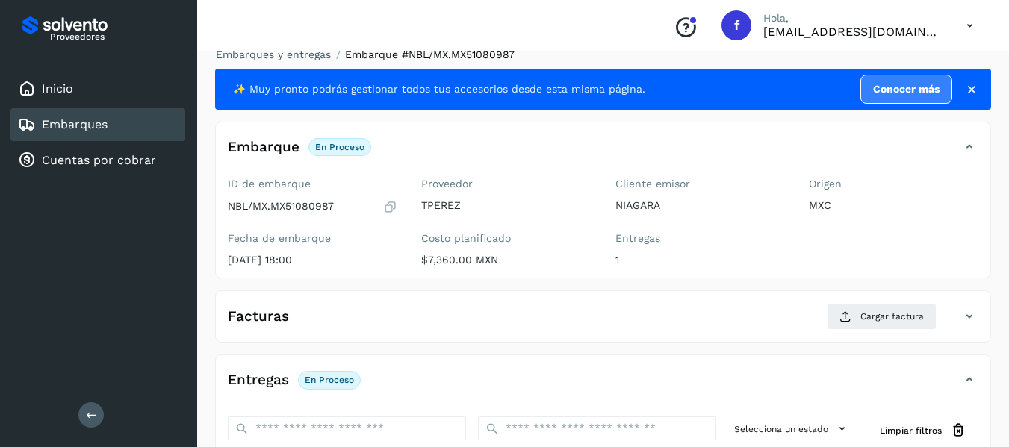
scroll to position [0, 0]
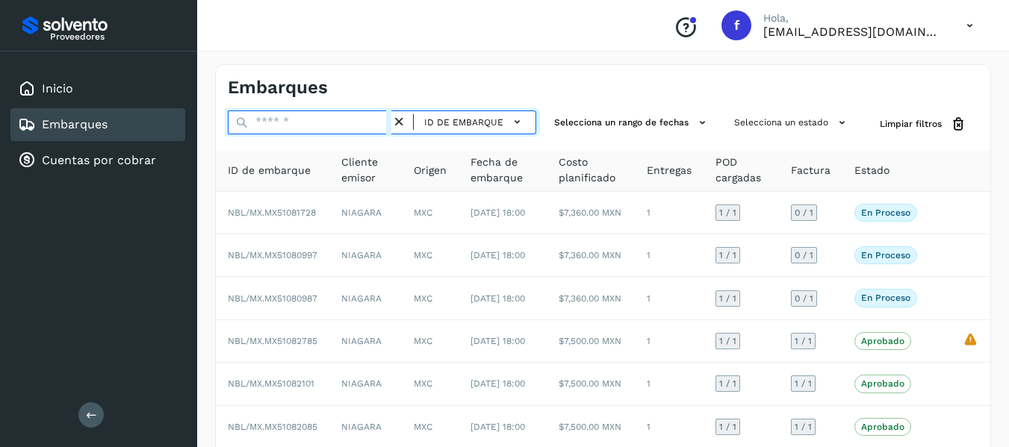
click at [283, 120] on input "text" at bounding box center [310, 123] width 164 height 24
paste input "**********"
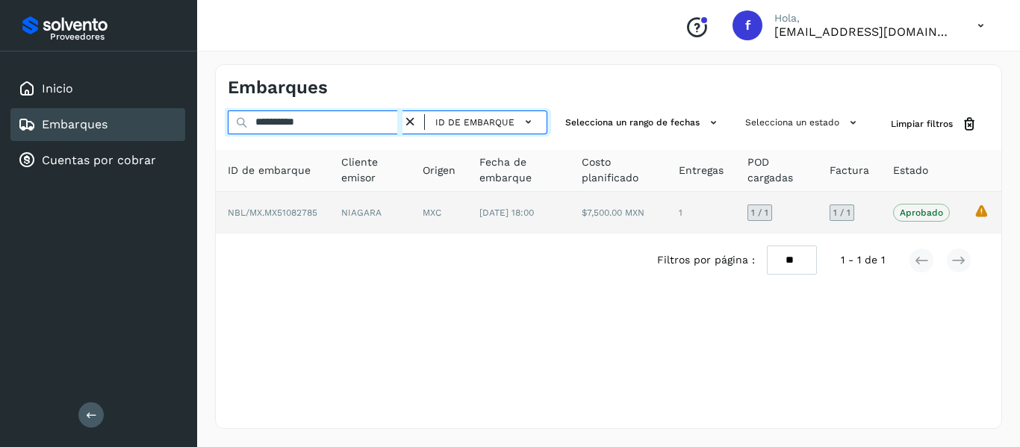
type input "**********"
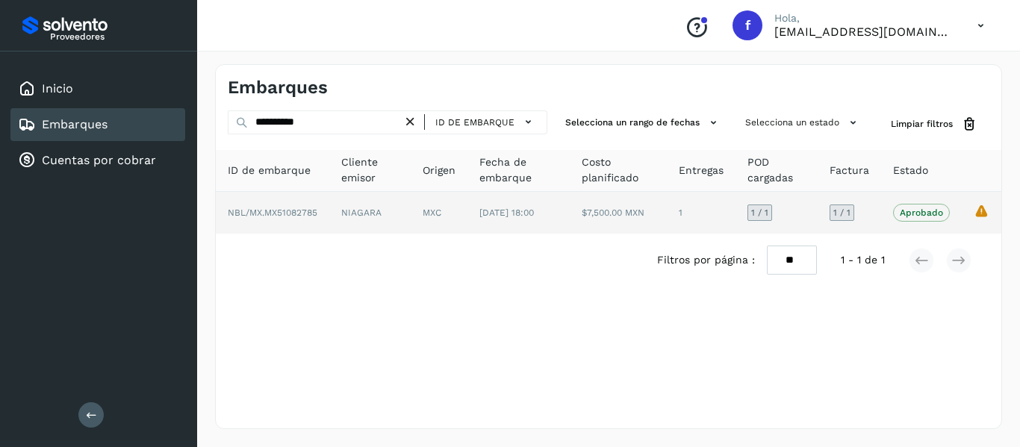
click at [874, 211] on td "1 / 1" at bounding box center [849, 213] width 63 height 42
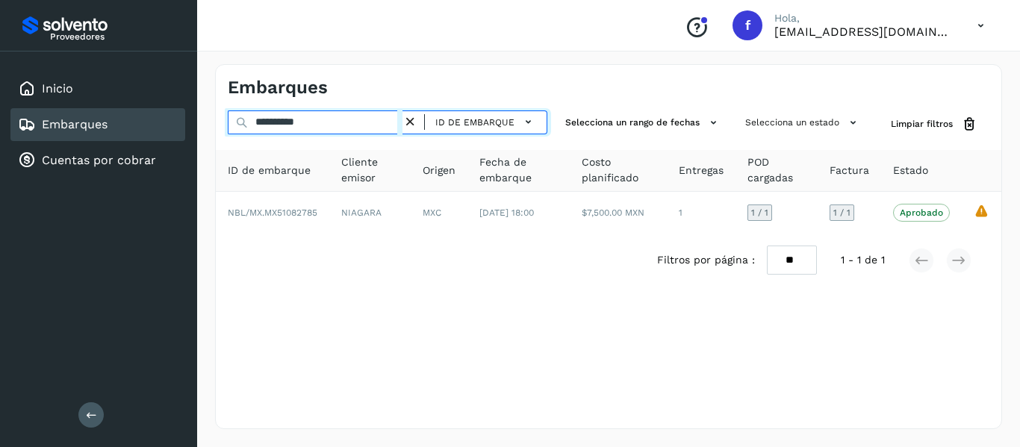
drag, startPoint x: 333, startPoint y: 127, endPoint x: 149, endPoint y: 114, distance: 185.0
click at [149, 114] on div "**********" at bounding box center [510, 223] width 1020 height 447
paste input "*******"
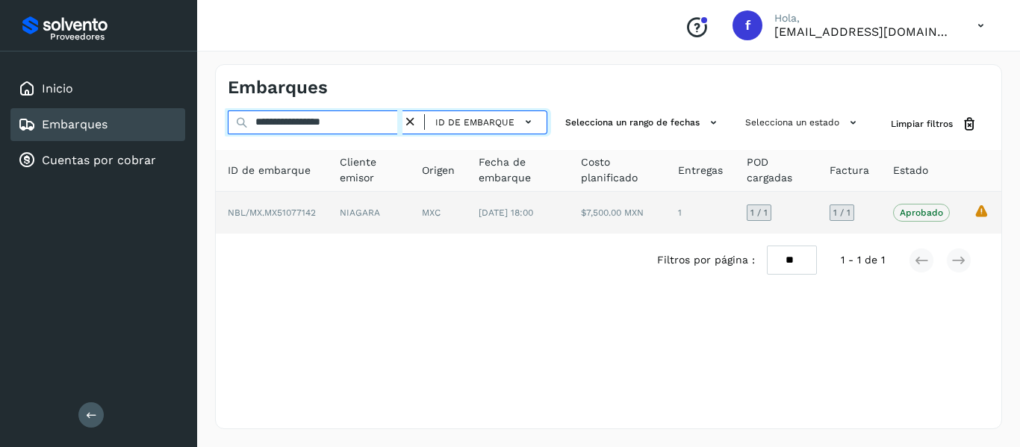
type input "**********"
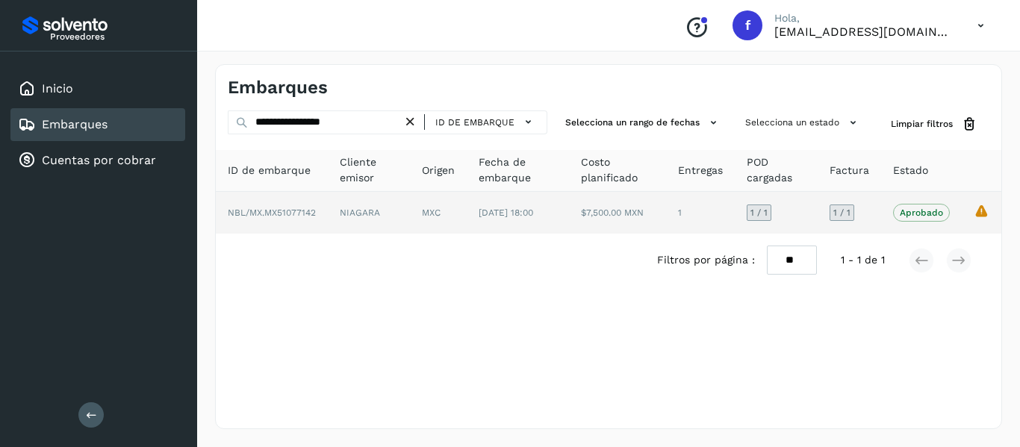
click at [884, 222] on td "Aprobado Verifica el estado de la factura o entregas asociadas a este embarque" at bounding box center [922, 213] width 81 height 42
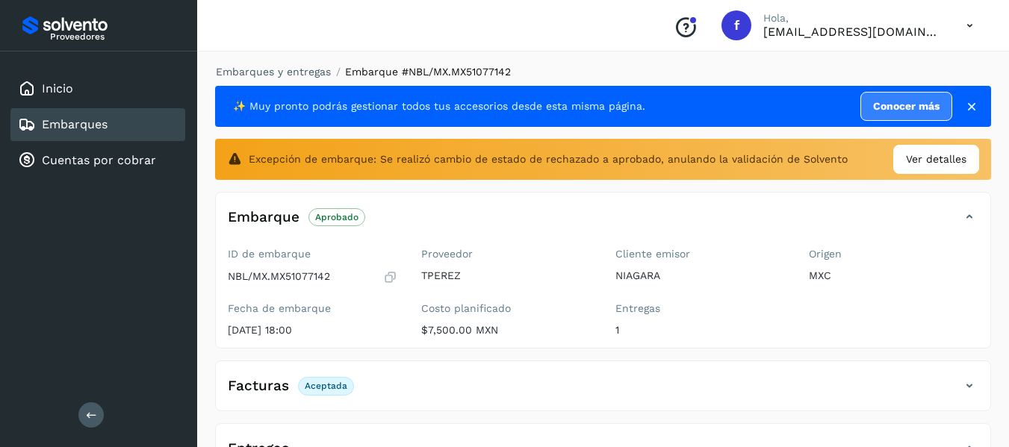
click at [884, 222] on div "Embarque Aprobado Verifica el estado de la factura o entregas asociadas a este …" at bounding box center [588, 217] width 745 height 25
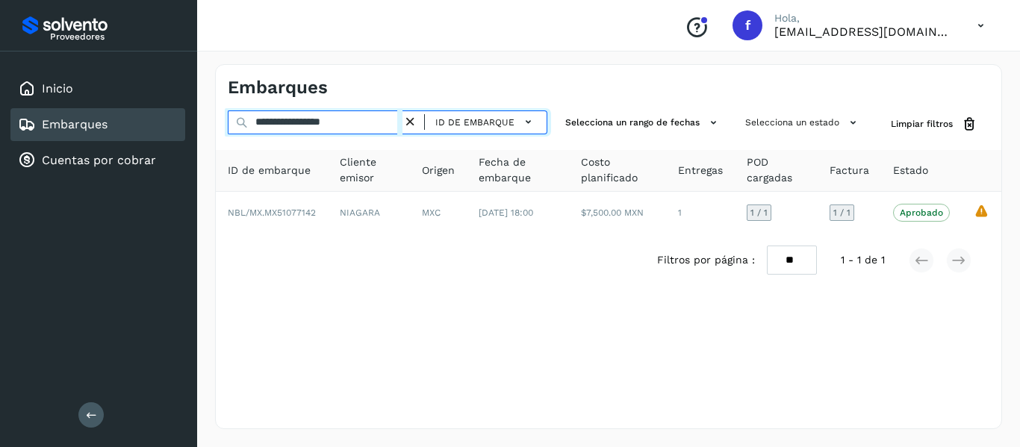
drag, startPoint x: 365, startPoint y: 125, endPoint x: 259, endPoint y: 131, distance: 105.5
click at [259, 131] on input "**********" at bounding box center [315, 123] width 175 height 24
paste input "text"
drag, startPoint x: 379, startPoint y: 118, endPoint x: 286, endPoint y: 134, distance: 94.1
click at [286, 134] on div "**********" at bounding box center [388, 125] width 320 height 28
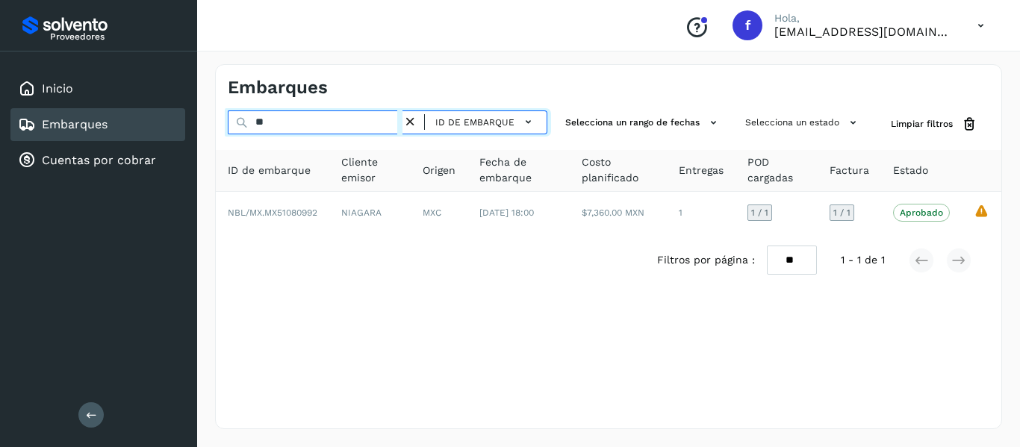
type input "*"
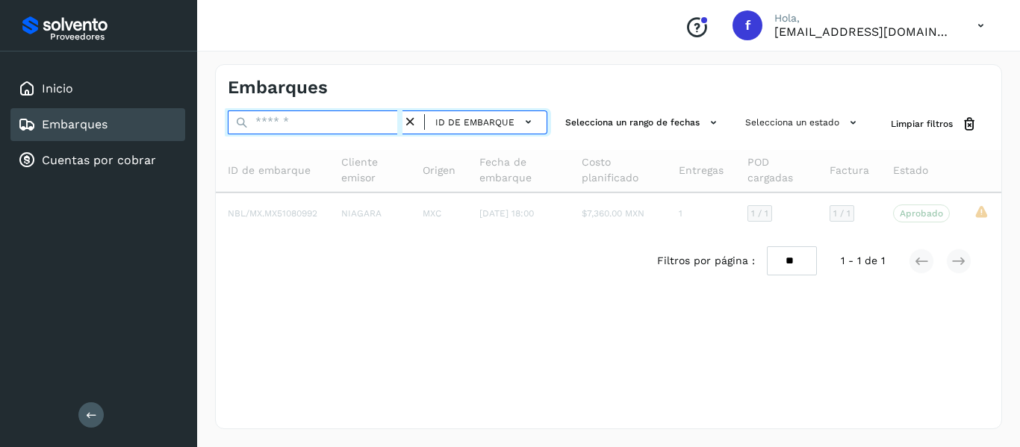
paste input "**********"
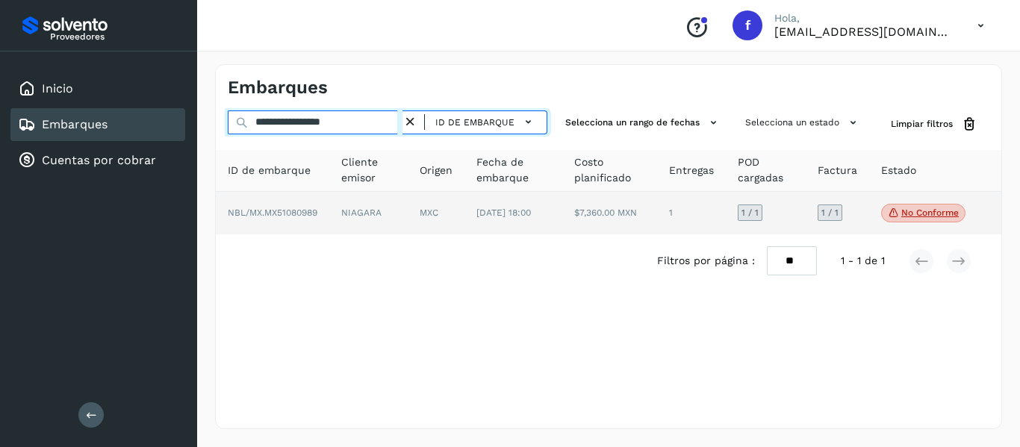
type input "**********"
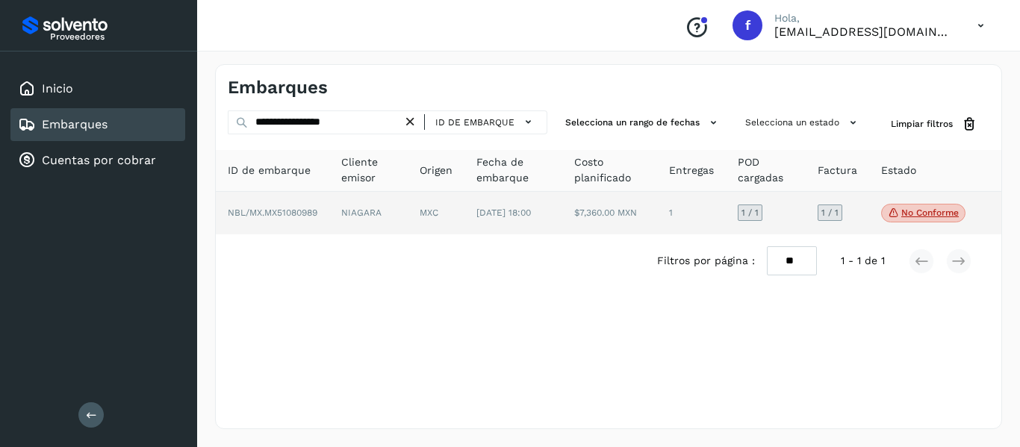
click at [856, 211] on td "1 / 1" at bounding box center [837, 213] width 63 height 43
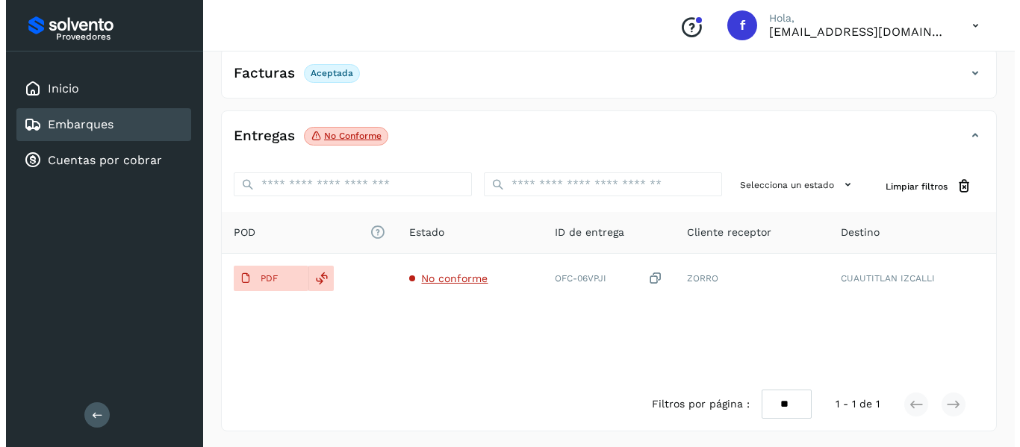
scroll to position [262, 0]
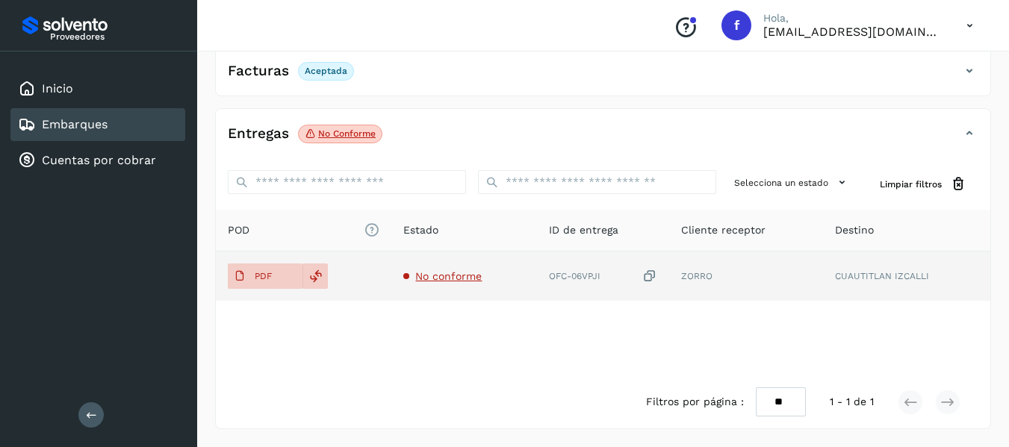
click at [429, 275] on span "No conforme" at bounding box center [448, 276] width 66 height 12
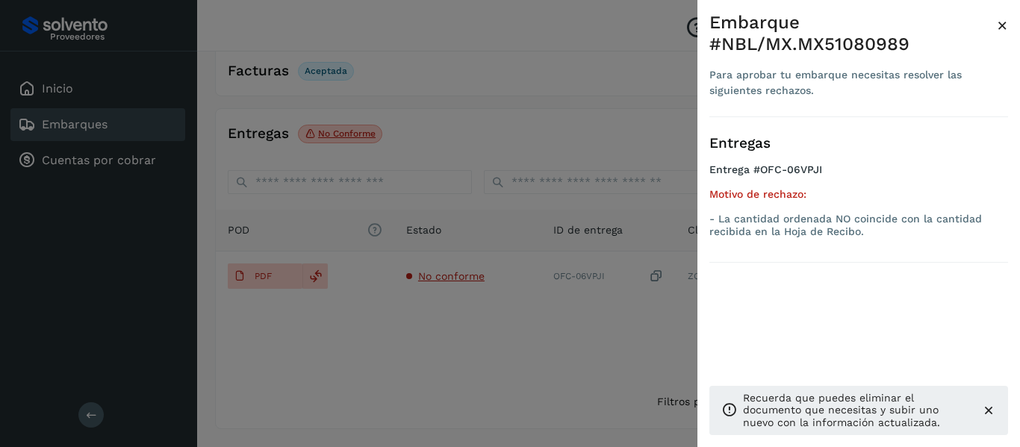
click at [912, 27] on div "Embarque #NBL/MX.MX51080989 Para aprobar tu embarque necesitas resolver las sig…" at bounding box center [859, 235] width 323 height 471
click at [912, 28] on span "×" at bounding box center [1002, 25] width 11 height 21
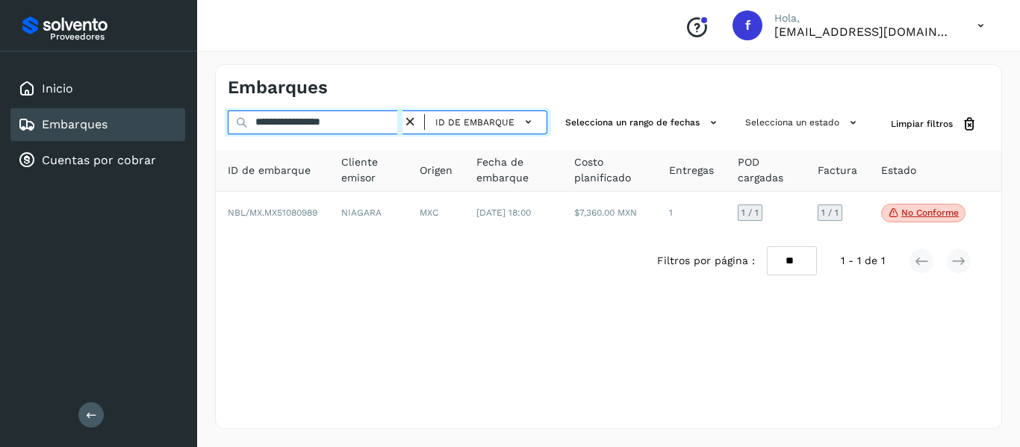
drag, startPoint x: 400, startPoint y: 131, endPoint x: 190, endPoint y: 141, distance: 210.1
click at [190, 141] on div "**********" at bounding box center [510, 223] width 1020 height 447
paste input "text"
type input "**********"
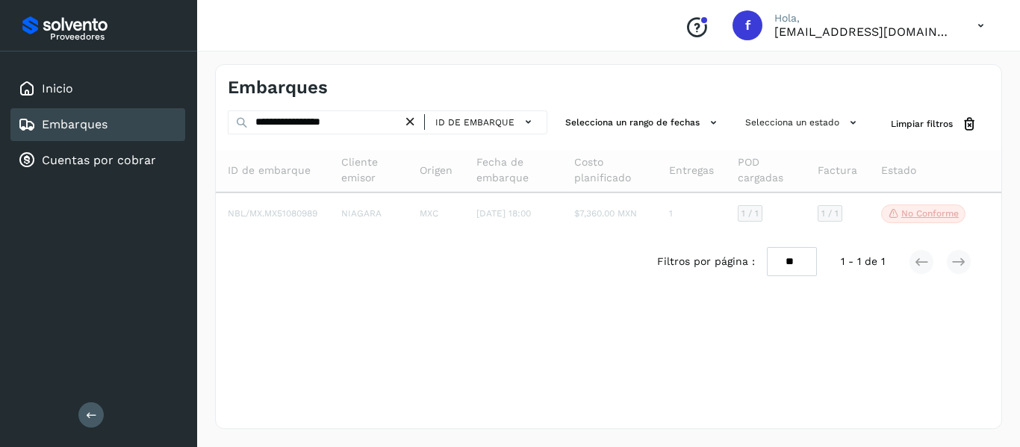
click at [190, 141] on div "Inicio Embarques Cuentas por cobrar" at bounding box center [98, 125] width 197 height 146
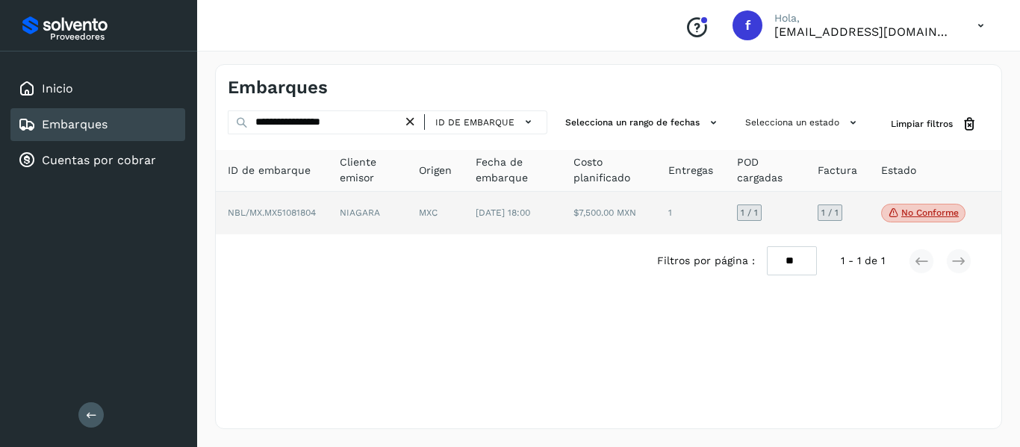
click at [860, 220] on td "1 / 1" at bounding box center [837, 213] width 63 height 43
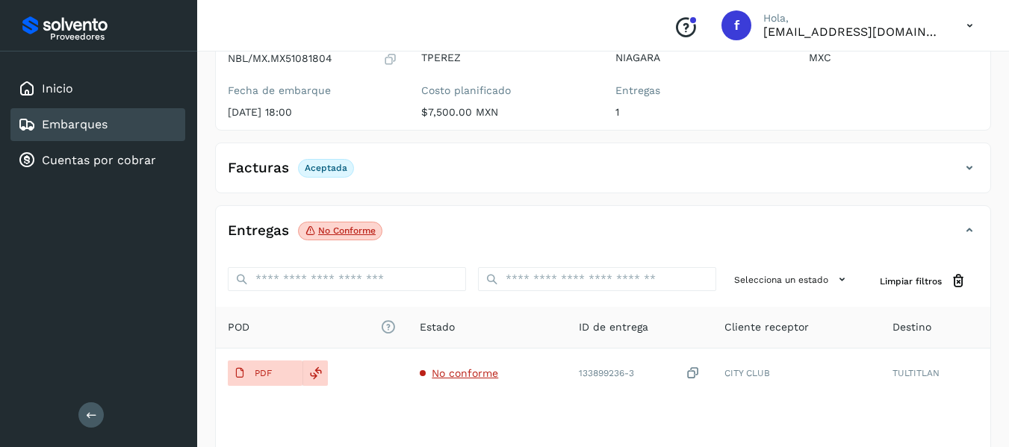
scroll to position [167, 0]
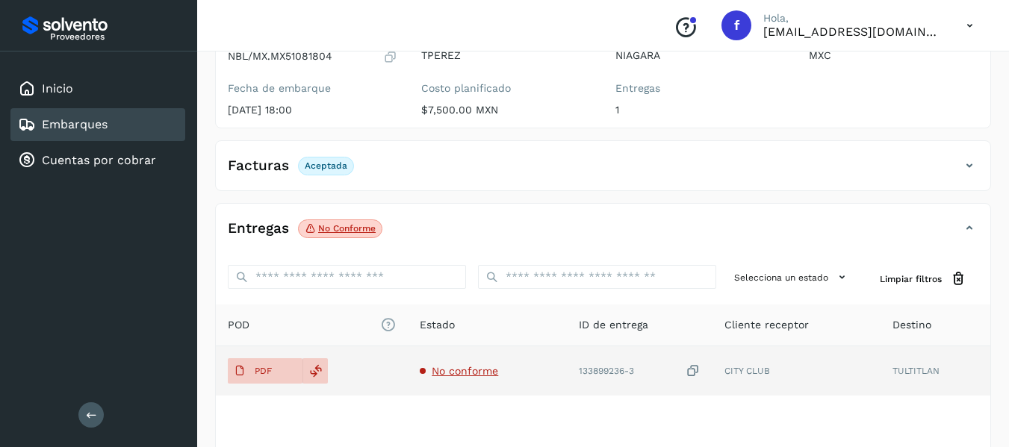
click at [470, 366] on span "No conforme" at bounding box center [465, 371] width 66 height 12
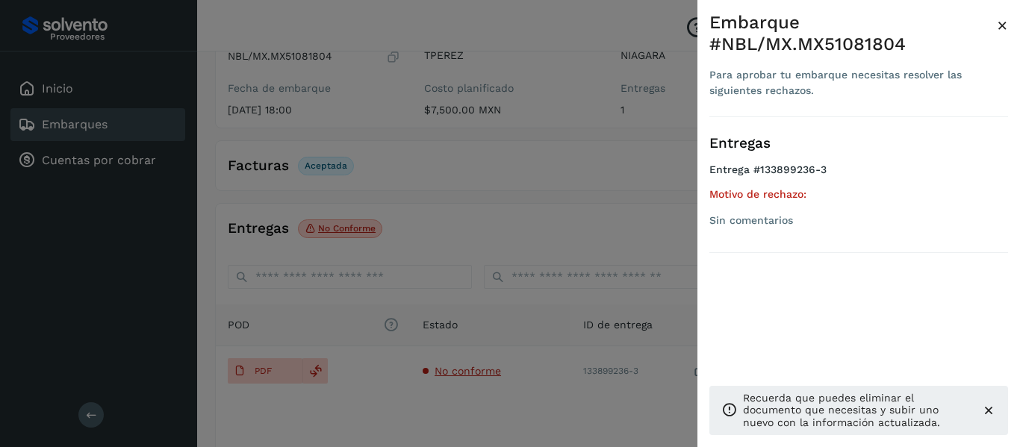
click at [912, 24] on span "×" at bounding box center [1002, 25] width 11 height 21
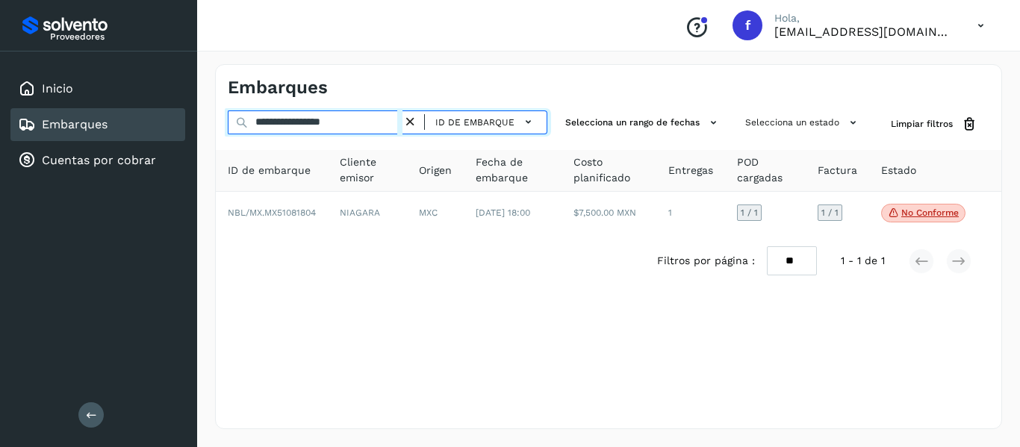
click at [371, 133] on input "**********" at bounding box center [315, 123] width 175 height 24
drag, startPoint x: 371, startPoint y: 131, endPoint x: 220, endPoint y: 139, distance: 151.8
click at [220, 139] on div "**********" at bounding box center [609, 199] width 786 height 177
paste input "text"
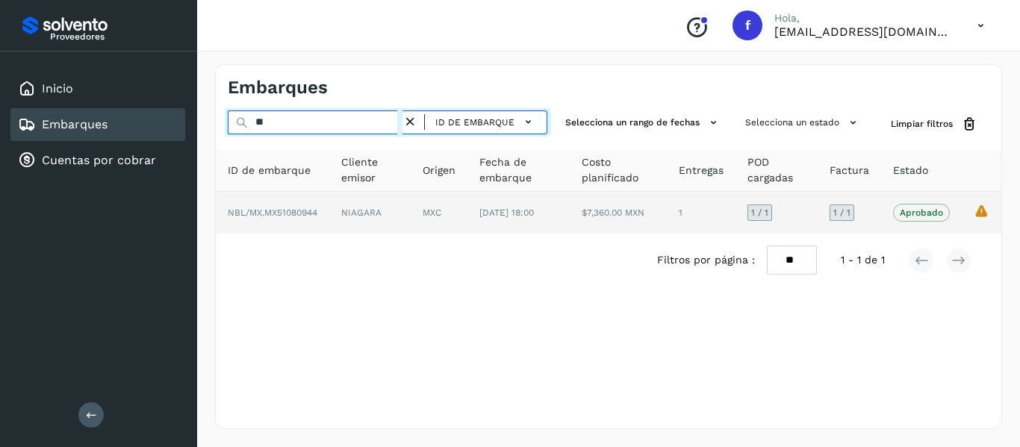
type input "*"
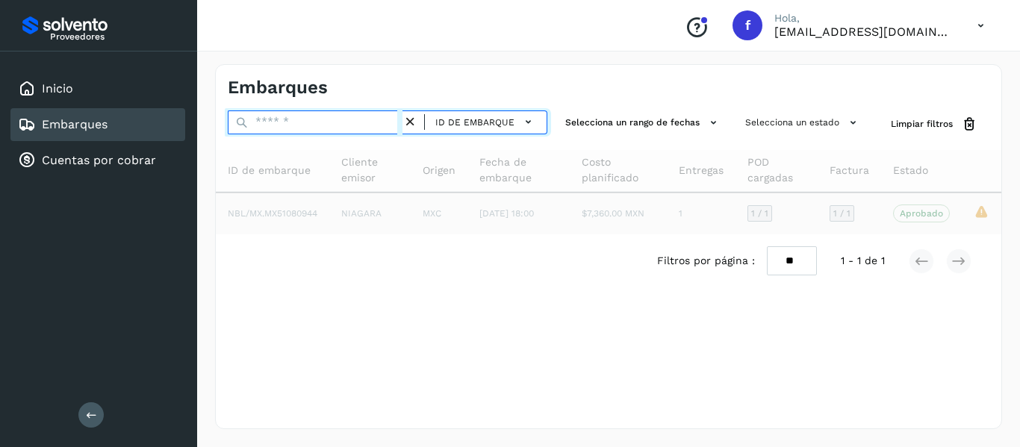
paste input "**********"
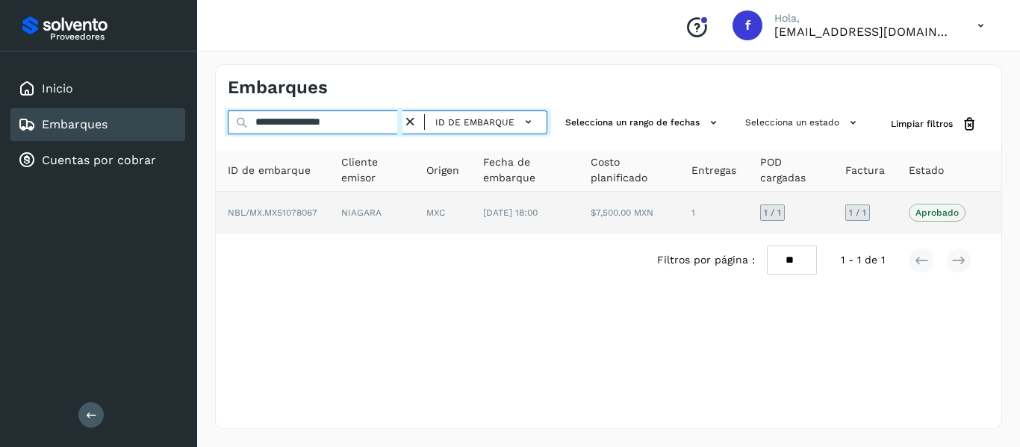
type input "**********"
